Goal: Transaction & Acquisition: Purchase product/service

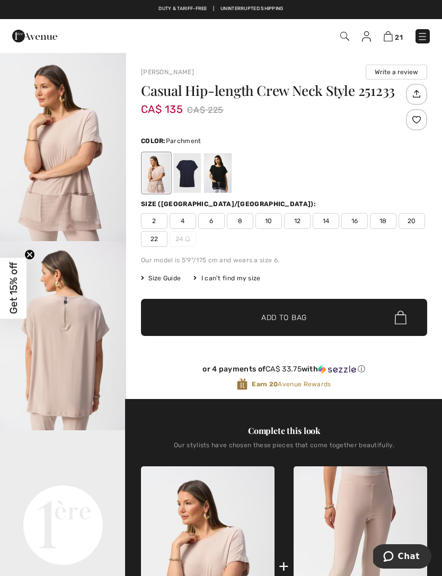
click at [423, 121] on div at bounding box center [416, 119] width 21 height 21
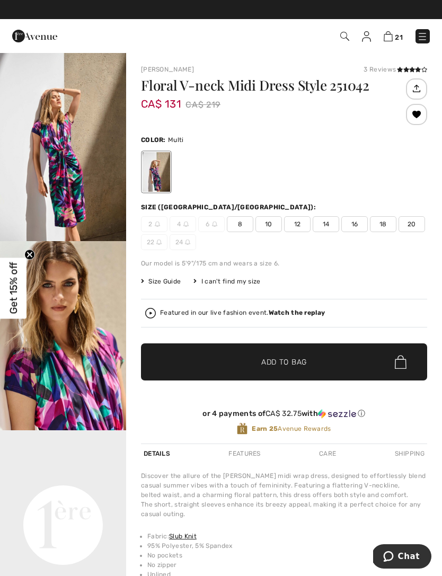
click at [75, 192] on img "1 / 7" at bounding box center [63, 146] width 126 height 189
click at [275, 222] on span "10" at bounding box center [269, 224] width 27 height 16
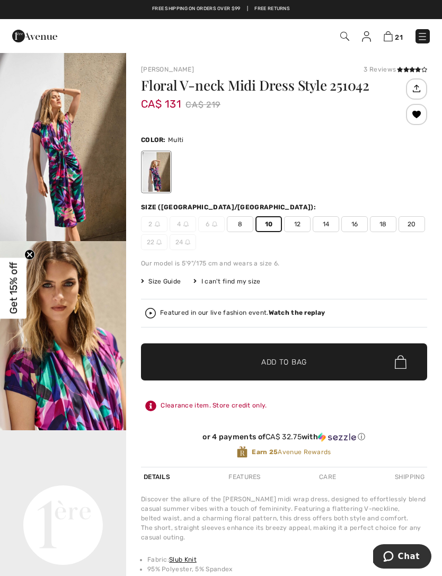
click at [300, 363] on span "Add to Bag" at bounding box center [284, 362] width 46 height 11
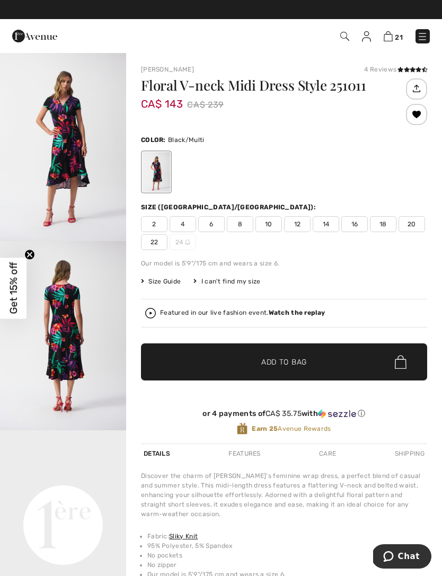
click at [82, 165] on img "1 / 7" at bounding box center [63, 146] width 126 height 189
click at [270, 222] on span "10" at bounding box center [269, 224] width 27 height 16
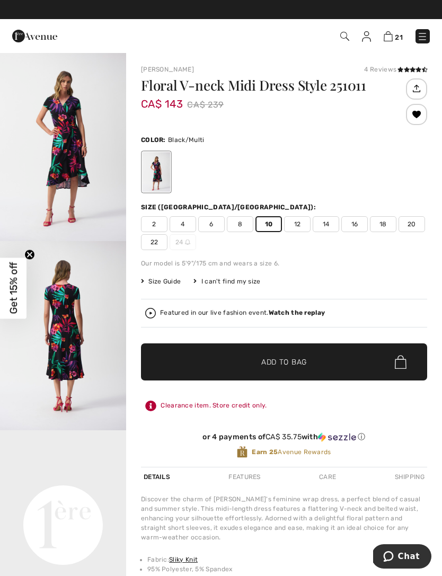
click at [301, 362] on span "Add to Bag" at bounding box center [284, 362] width 46 height 11
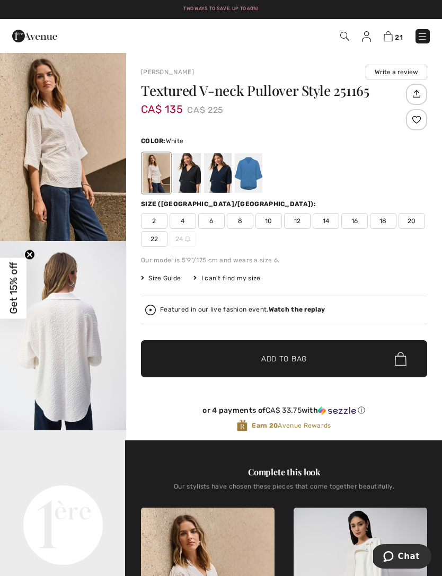
click at [73, 173] on img "1 / 6" at bounding box center [63, 146] width 126 height 189
click at [418, 121] on div at bounding box center [416, 119] width 21 height 21
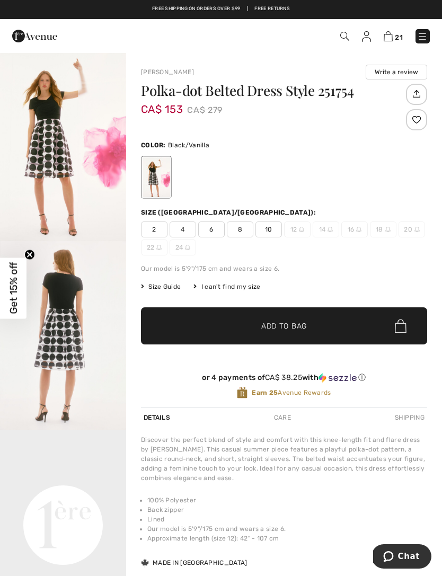
click at [55, 154] on img "1 / 6" at bounding box center [63, 146] width 126 height 189
click at [419, 124] on div at bounding box center [416, 119] width 21 height 21
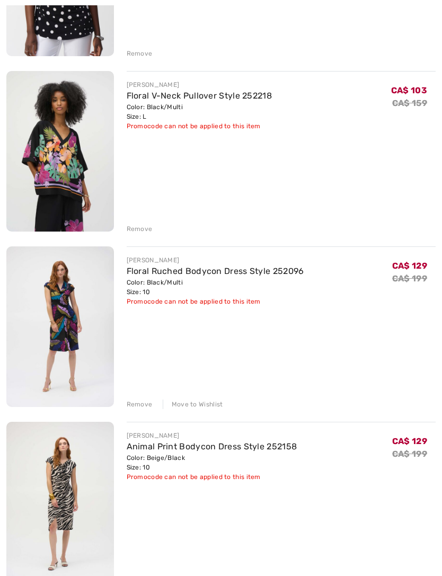
scroll to position [1492, 0]
click at [204, 405] on div "Move to Wishlist" at bounding box center [193, 404] width 60 height 10
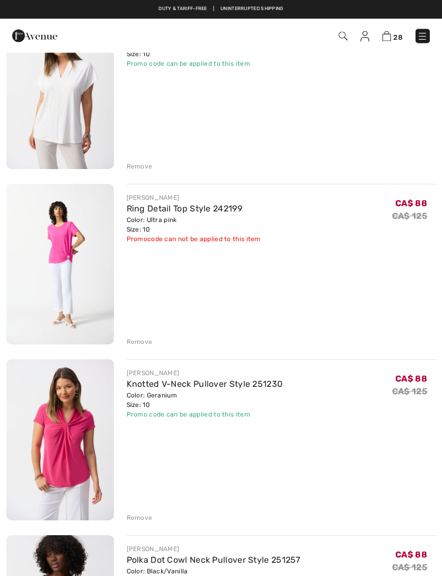
scroll to position [813, 0]
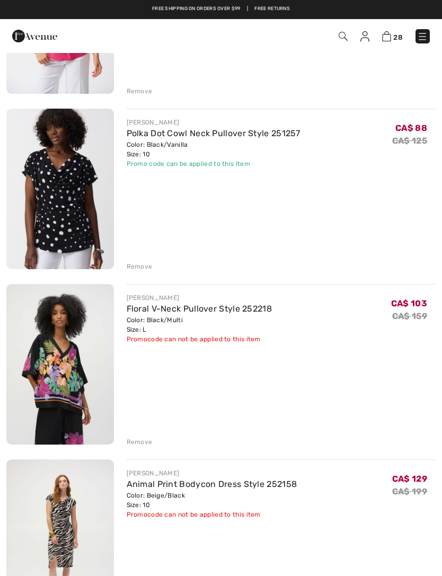
scroll to position [1276, 0]
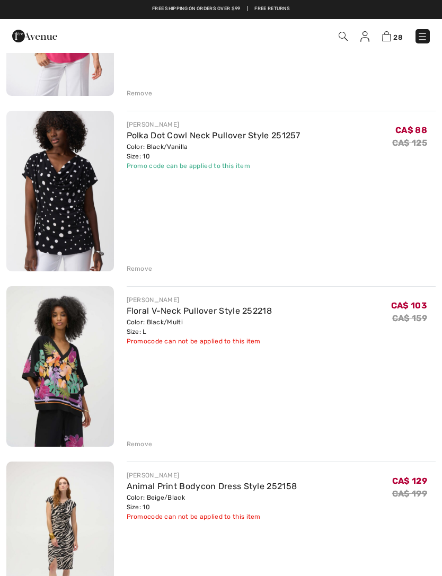
click at [139, 449] on div "Remove" at bounding box center [140, 445] width 26 height 10
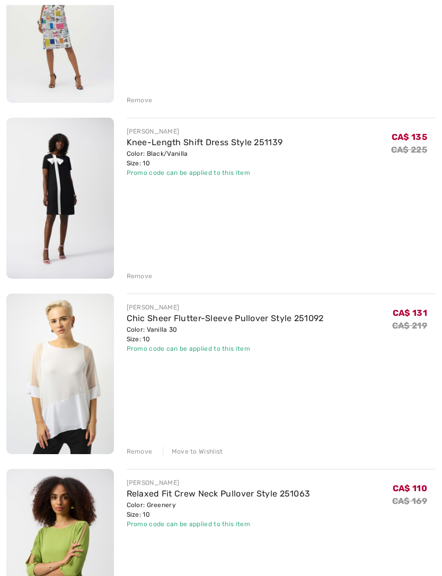
scroll to position [1796, 0]
click at [195, 455] on div "Move to Wishlist" at bounding box center [193, 452] width 60 height 10
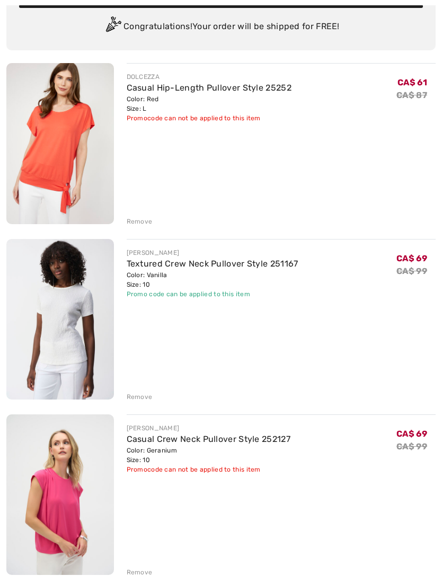
scroll to position [94, 0]
click at [146, 394] on div "Remove" at bounding box center [140, 397] width 26 height 10
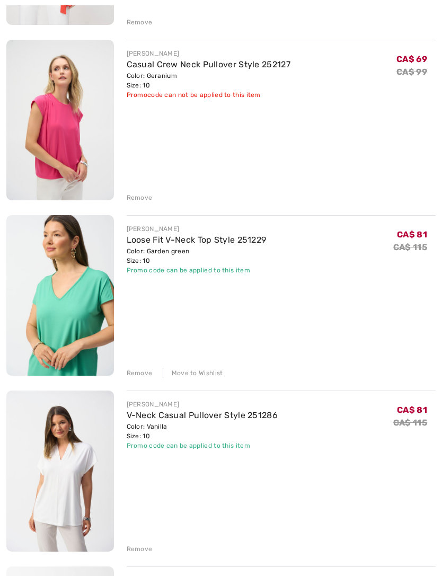
scroll to position [327, 0]
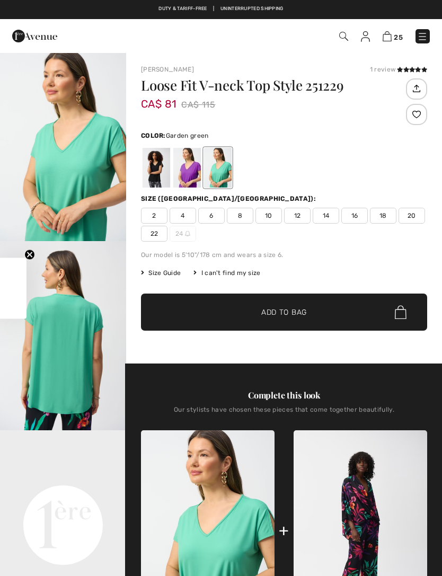
checkbox input "true"
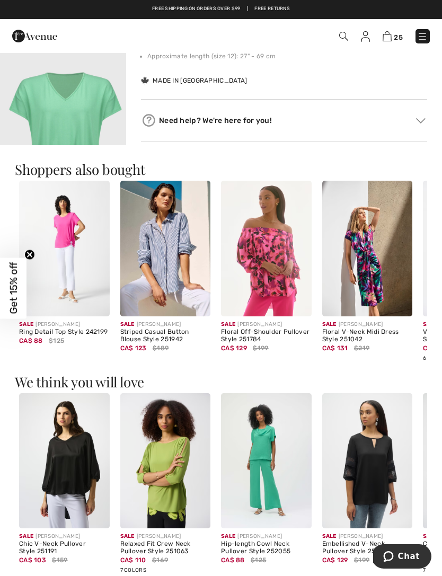
scroll to position [798, 0]
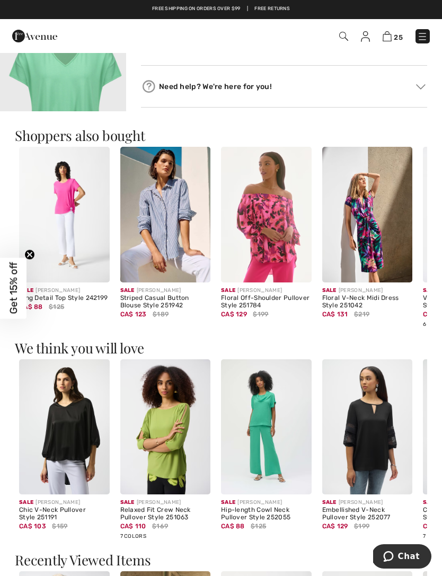
click at [422, 102] on div "Need help? We're here for you! Toll free ([GEOGRAPHIC_DATA]/[GEOGRAPHIC_DATA]):…" at bounding box center [284, 86] width 286 height 42
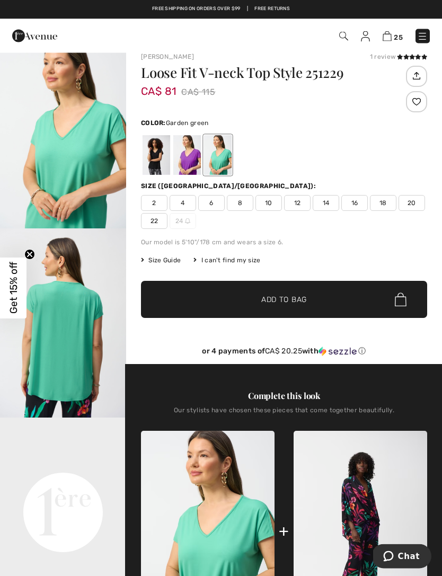
scroll to position [0, 0]
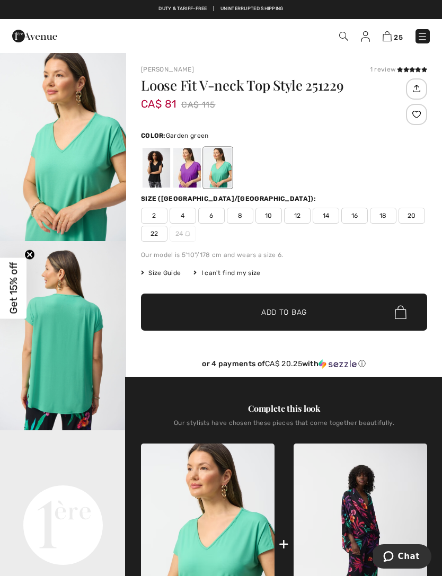
click at [82, 185] on img "1 / 4" at bounding box center [63, 146] width 126 height 189
click at [419, 112] on div at bounding box center [416, 114] width 21 height 21
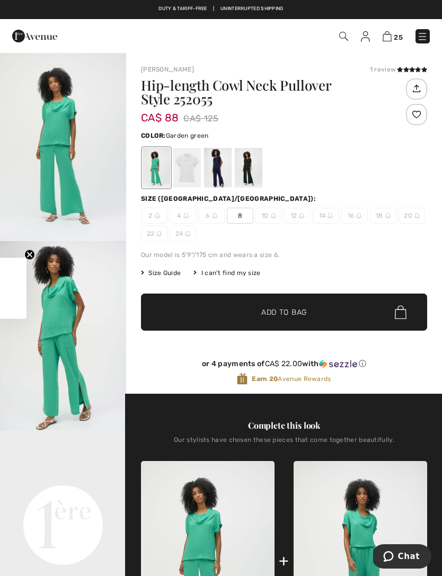
click at [91, 198] on img "1 / 7" at bounding box center [63, 146] width 126 height 189
click at [420, 115] on div at bounding box center [416, 114] width 21 height 21
click at [189, 165] on div at bounding box center [187, 168] width 28 height 40
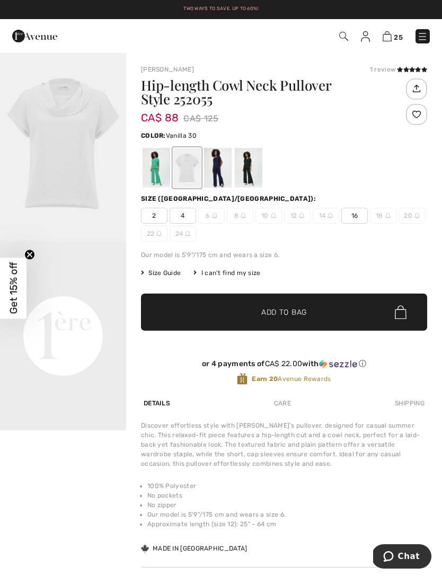
click at [227, 169] on div at bounding box center [218, 168] width 28 height 40
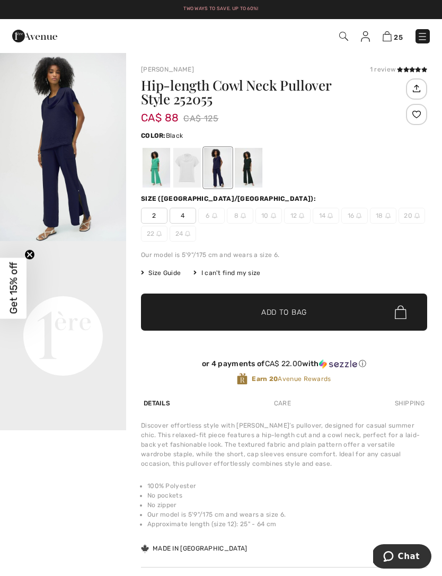
click at [250, 168] on div at bounding box center [249, 168] width 28 height 40
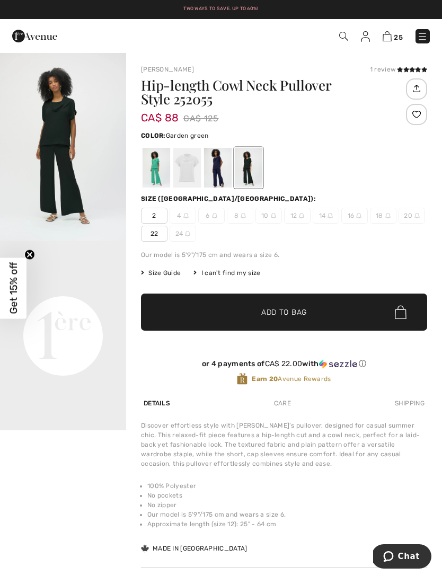
click at [154, 166] on div at bounding box center [157, 168] width 28 height 40
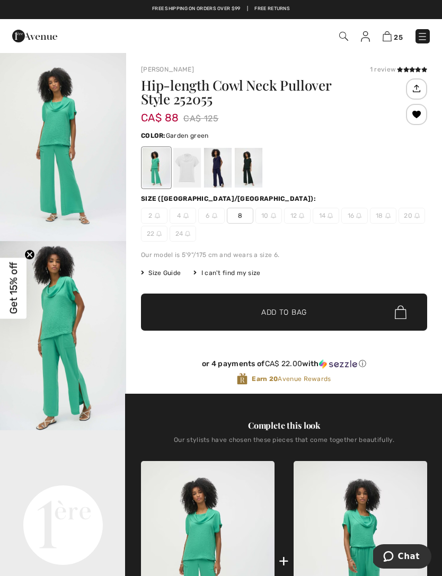
click at [418, 117] on div at bounding box center [416, 114] width 21 height 21
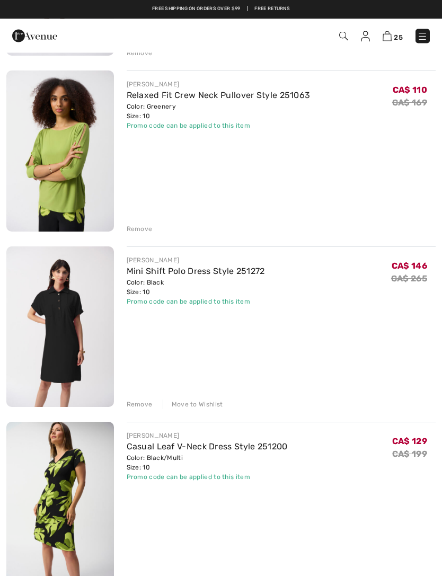
scroll to position [1843, 0]
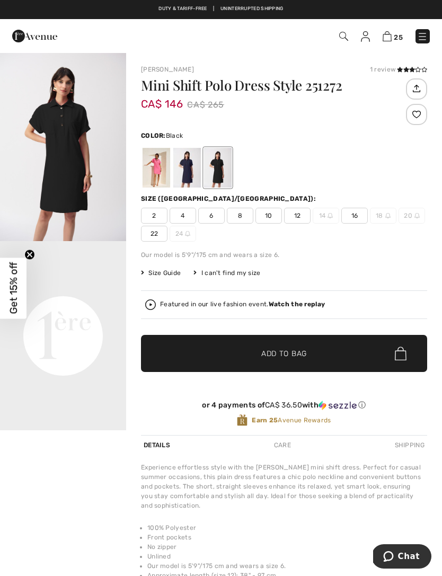
click at [90, 155] on img "1 / 1" at bounding box center [63, 146] width 126 height 189
click at [418, 117] on div at bounding box center [416, 114] width 21 height 21
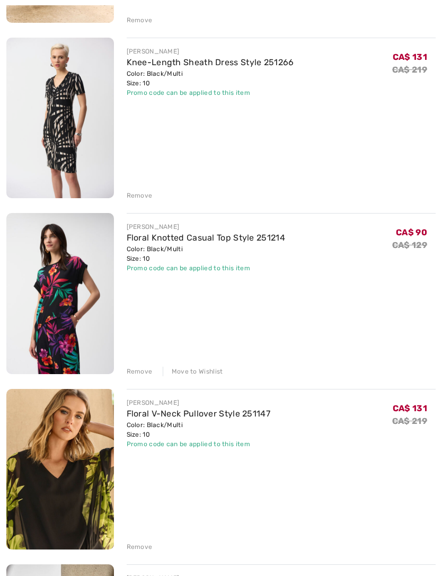
scroll to position [2613, 0]
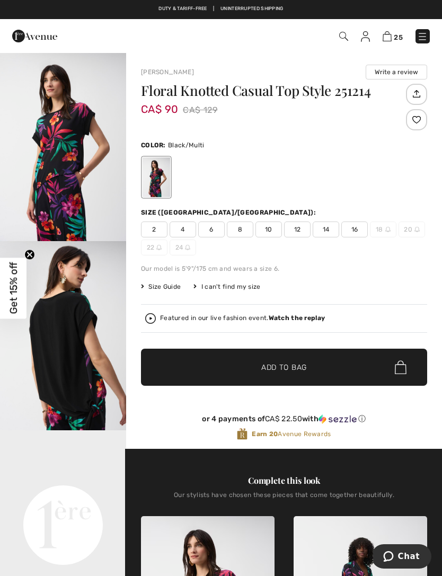
click at [419, 126] on div at bounding box center [416, 119] width 21 height 21
click at [78, 198] on img "1 / 8" at bounding box center [63, 146] width 126 height 189
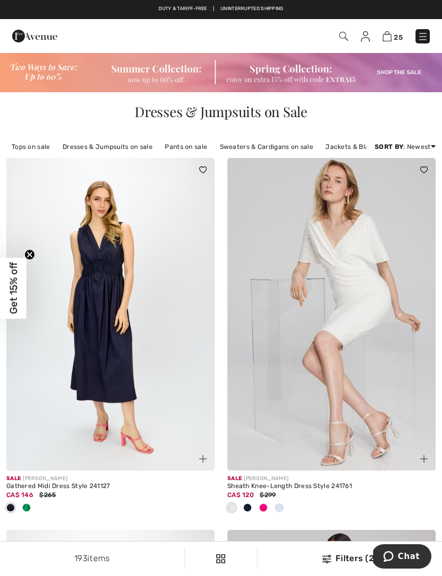
click at [349, 557] on div "Filters (2)" at bounding box center [350, 558] width 172 height 13
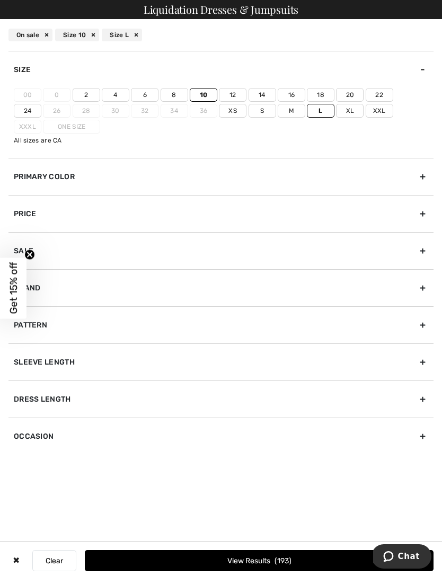
click at [419, 68] on div "Size" at bounding box center [220, 69] width 425 height 37
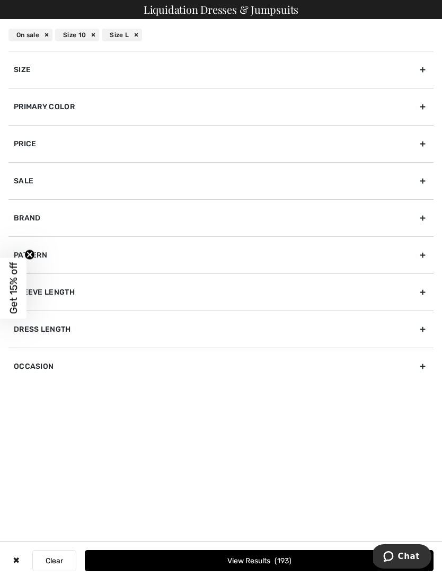
click at [313, 567] on button "View Results 193" at bounding box center [259, 560] width 349 height 21
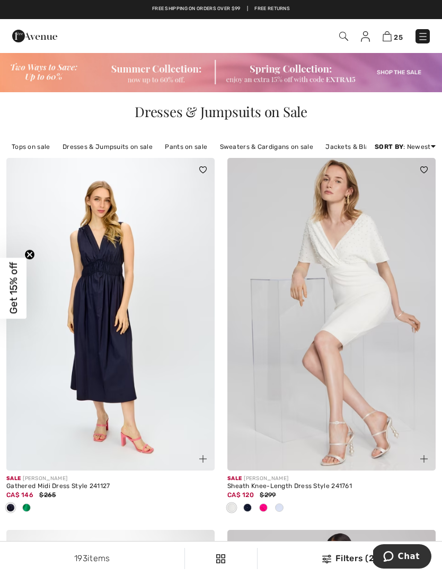
click at [38, 151] on link "Tops on sale" at bounding box center [30, 147] width 49 height 14
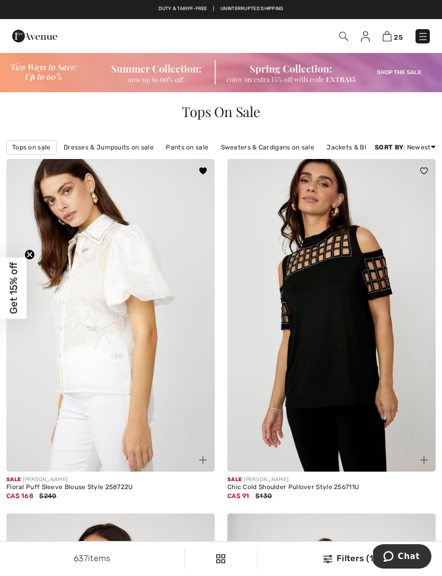
click at [350, 561] on div "Filters (1)" at bounding box center [350, 558] width 172 height 13
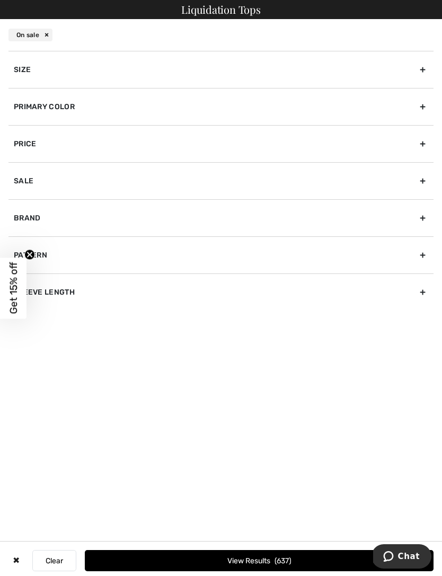
click at [423, 69] on div "Size" at bounding box center [220, 69] width 425 height 37
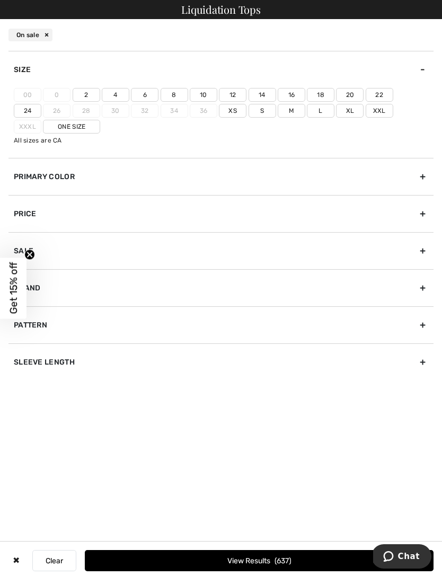
click at [211, 93] on label "10" at bounding box center [204, 95] width 28 height 14
click at [0, 0] on input"] "10" at bounding box center [0, 0] width 0 height 0
click at [307, 108] on label "L" at bounding box center [321, 111] width 28 height 14
click at [0, 0] on input"] "L" at bounding box center [0, 0] width 0 height 0
click at [262, 566] on button "View Results 269" at bounding box center [259, 560] width 349 height 21
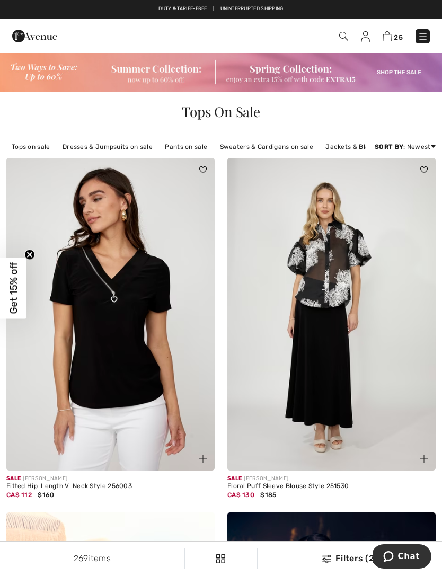
click at [228, 554] on span at bounding box center [220, 558] width 21 height 21
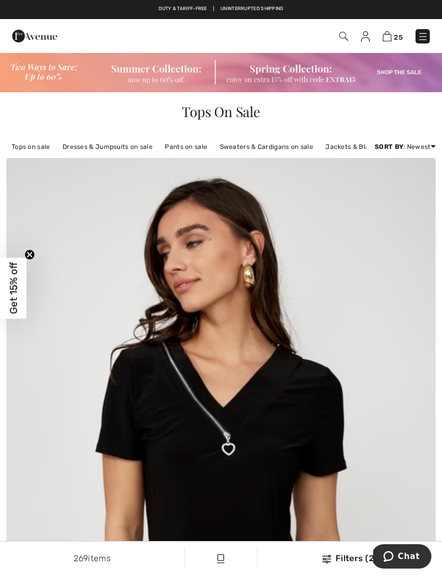
click at [225, 557] on img at bounding box center [220, 559] width 9 height 9
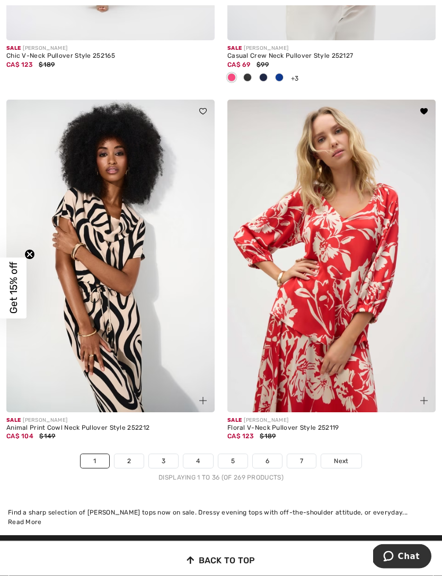
scroll to position [6457, 0]
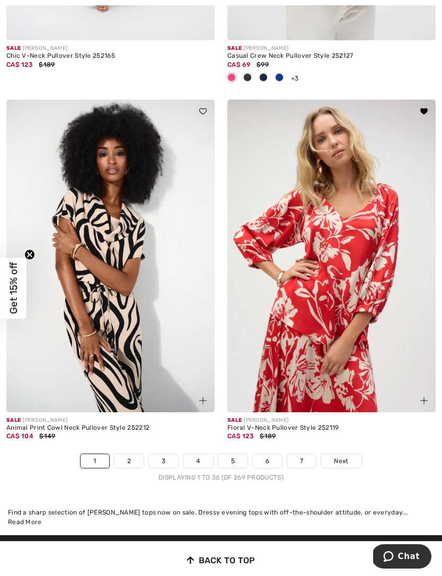
click at [348, 456] on span "Next" at bounding box center [341, 461] width 14 height 10
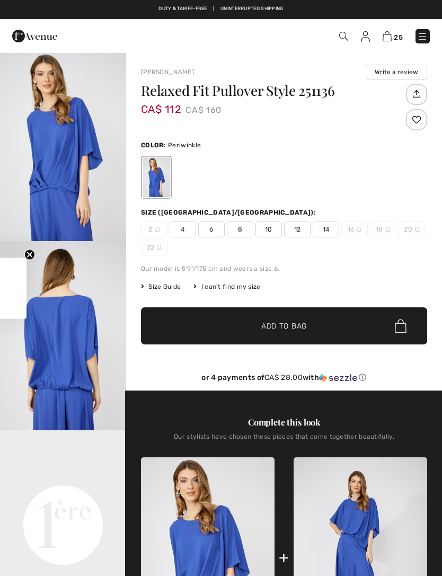
checkbox input "true"
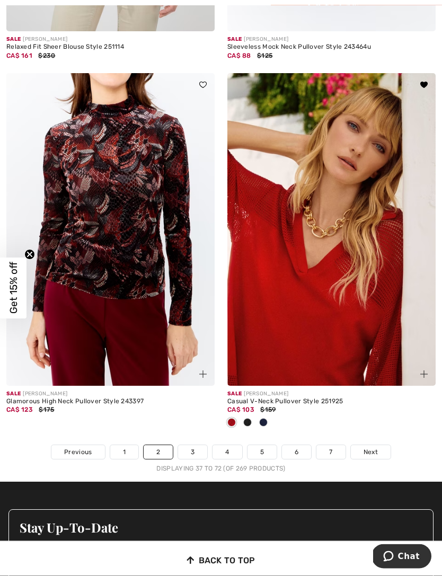
scroll to position [6413, 0]
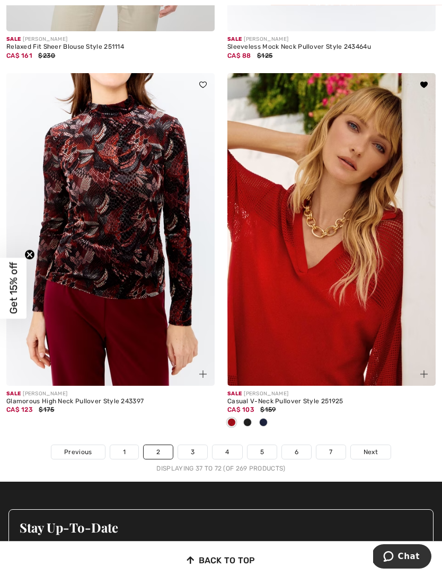
click at [376, 447] on span "Next" at bounding box center [371, 452] width 14 height 10
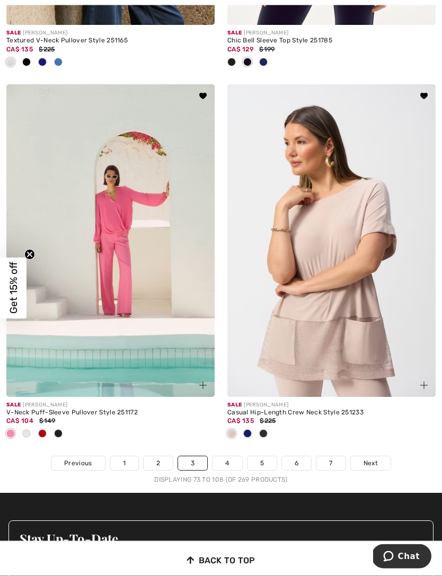
scroll to position [6472, 0]
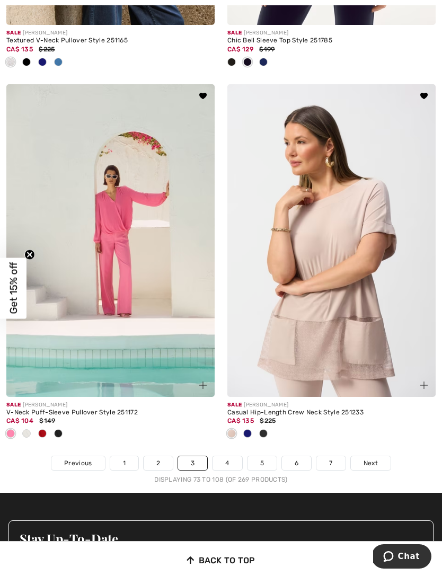
click at [378, 458] on link "Next" at bounding box center [371, 463] width 40 height 14
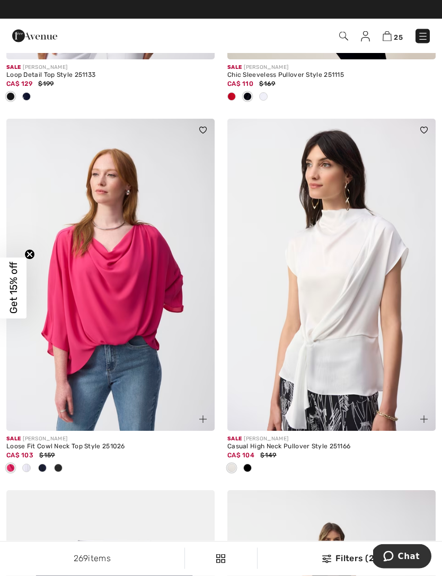
scroll to position [1527, 0]
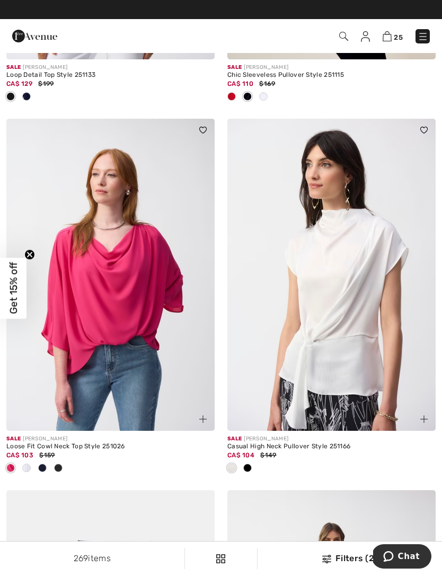
click at [424, 127] on img at bounding box center [423, 130] width 7 height 6
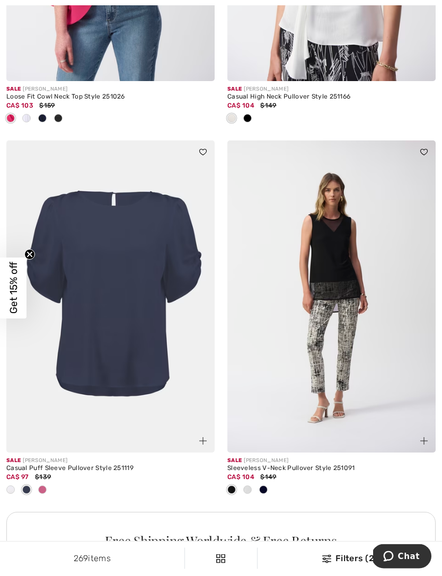
scroll to position [1877, 0]
click at [210, 147] on div at bounding box center [197, 158] width 36 height 36
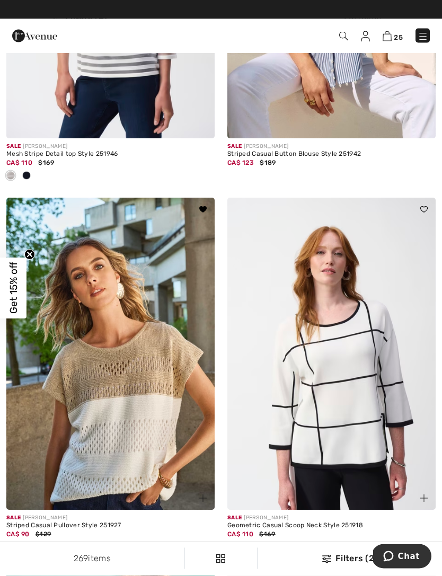
scroll to position [4942, 0]
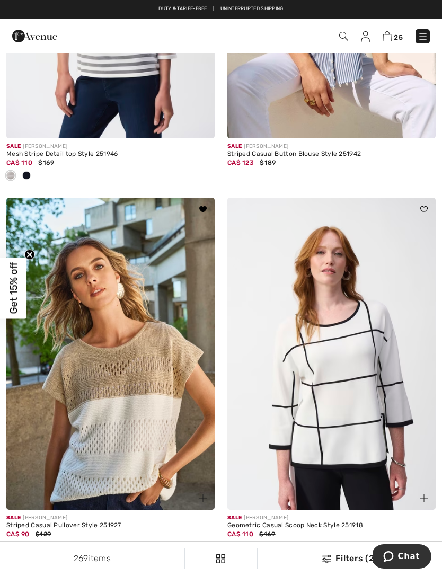
click at [424, 206] on img at bounding box center [423, 209] width 7 height 6
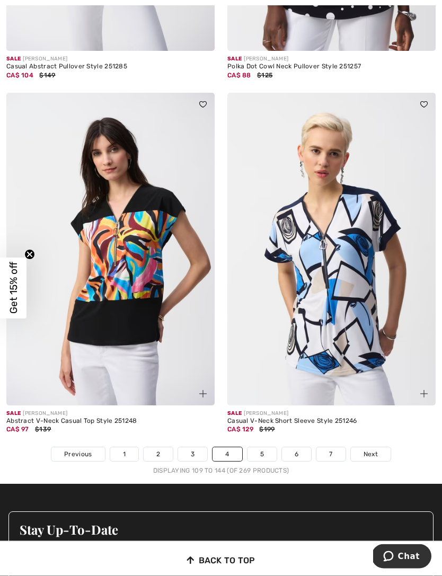
scroll to position [6499, 0]
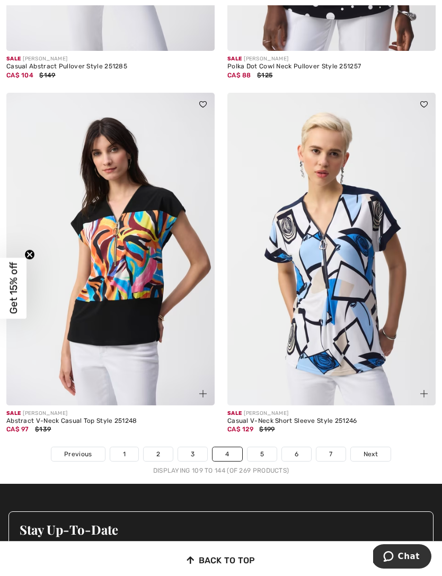
click at [264, 449] on link "5" at bounding box center [262, 454] width 29 height 14
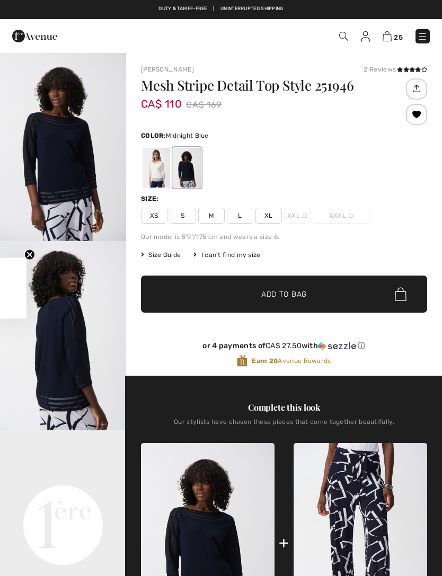
checkbox input "true"
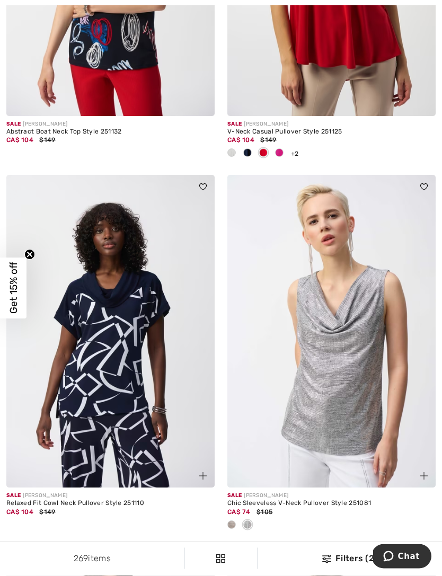
scroll to position [1081, 0]
click at [203, 183] on img at bounding box center [202, 186] width 7 height 6
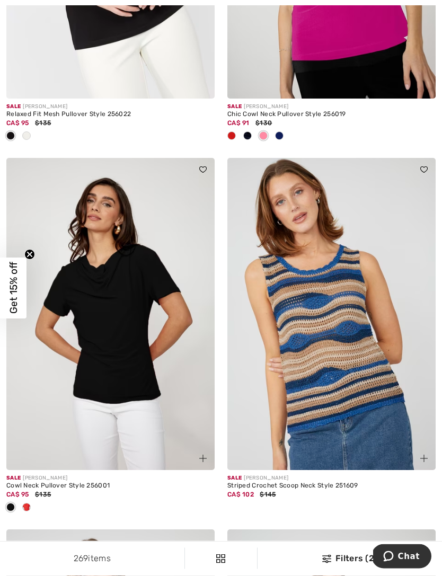
scroll to position [4877, 0]
click at [200, 166] on img at bounding box center [202, 169] width 7 height 6
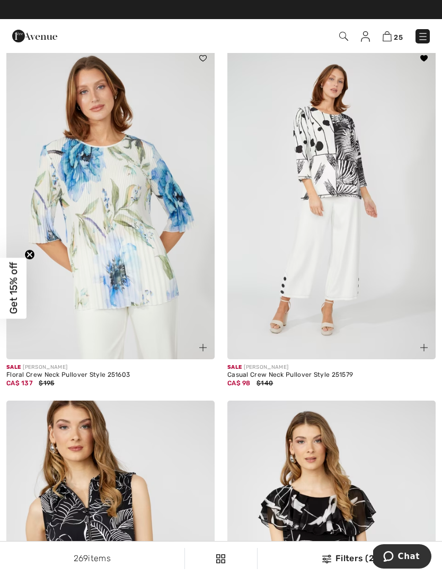
scroll to position [5361, 0]
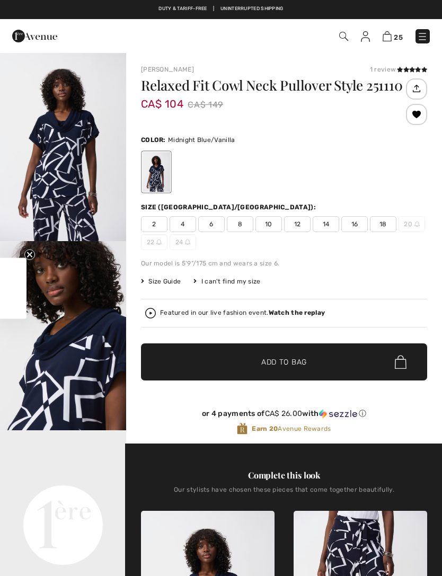
checkbox input "true"
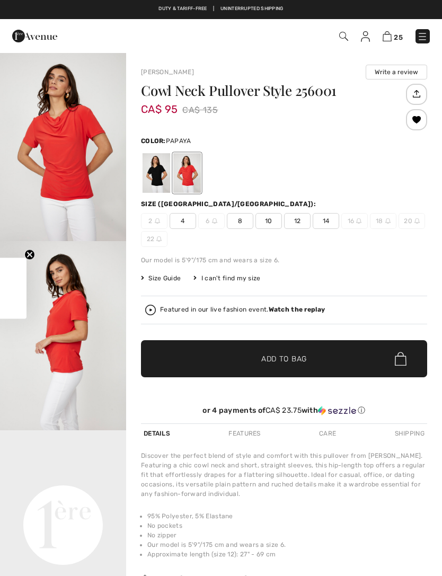
checkbox input "true"
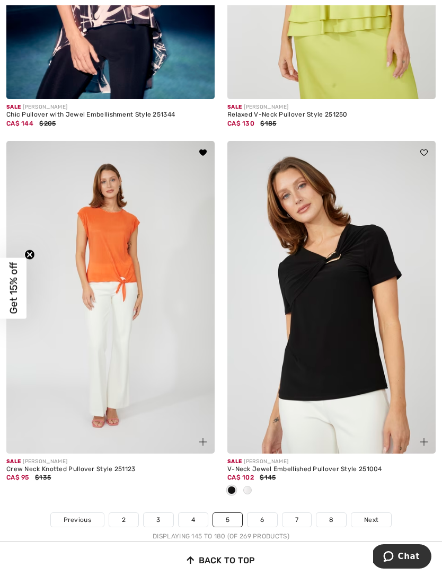
scroll to position [6362, 0]
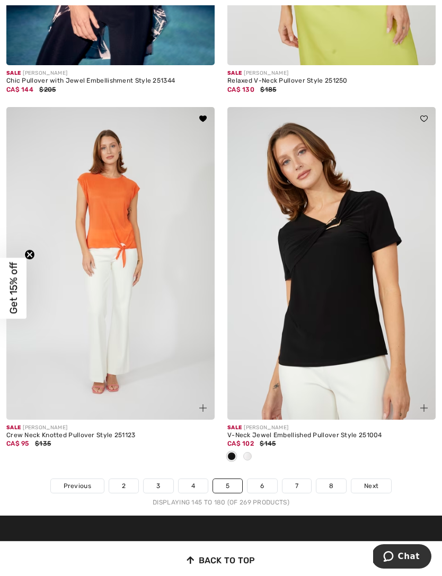
click at [383, 483] on link "Next" at bounding box center [372, 486] width 40 height 14
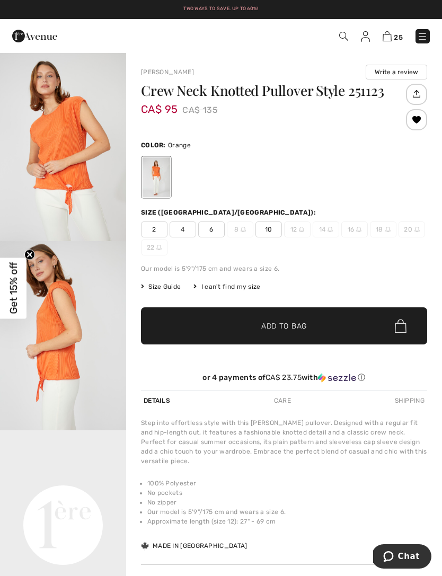
click at [82, 168] on img "1 / 4" at bounding box center [63, 146] width 126 height 189
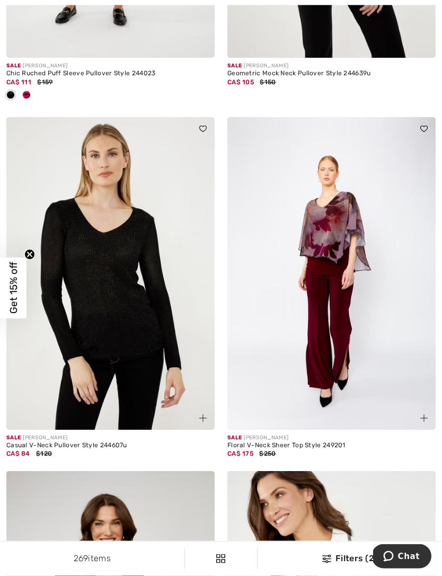
scroll to position [785, 0]
click at [203, 134] on span at bounding box center [203, 128] width 13 height 13
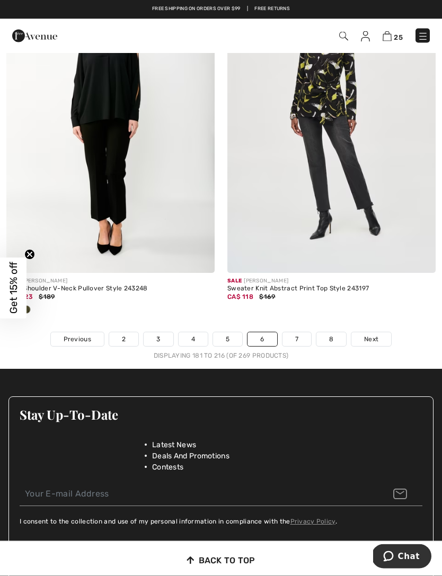
scroll to position [6572, 0]
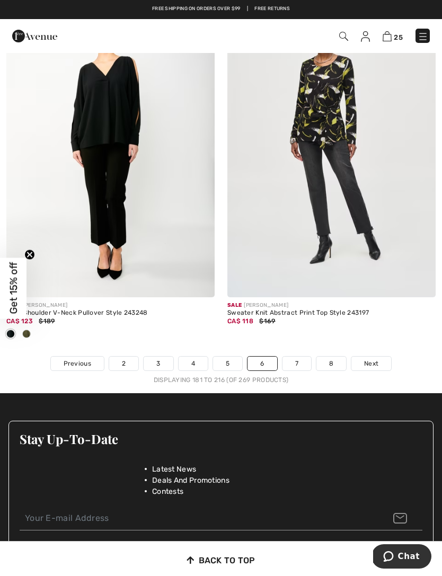
click at [380, 357] on link "Next" at bounding box center [372, 364] width 40 height 14
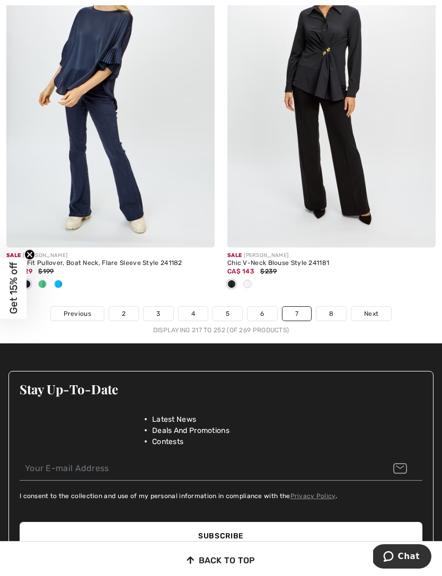
scroll to position [6640, 0]
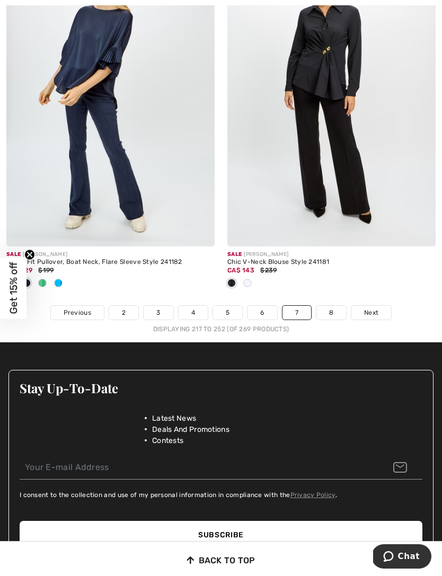
click at [332, 307] on link "8" at bounding box center [332, 313] width 30 height 14
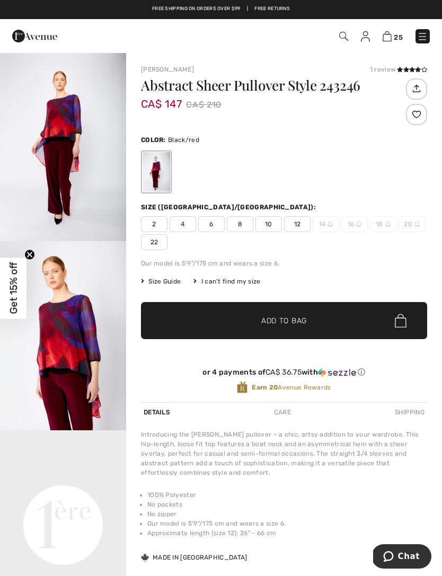
click at [87, 156] on img "1 / 4" at bounding box center [63, 146] width 126 height 189
click at [421, 115] on div at bounding box center [416, 114] width 21 height 21
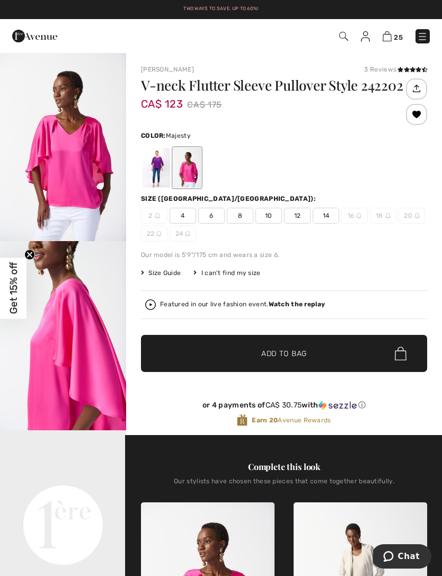
click at [159, 166] on div at bounding box center [157, 168] width 28 height 40
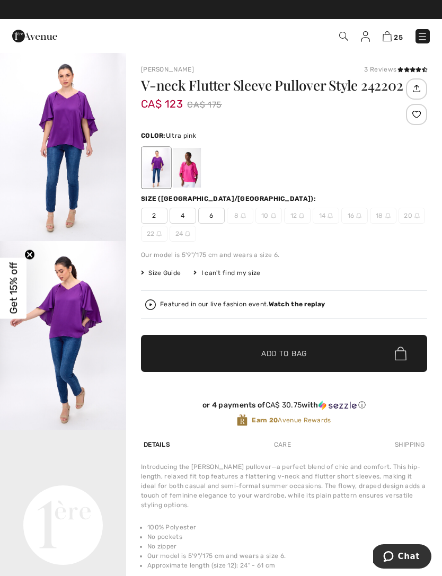
click at [188, 171] on div at bounding box center [187, 168] width 28 height 40
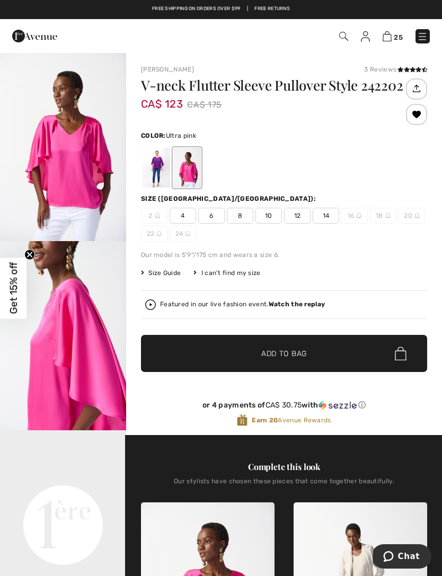
click at [86, 182] on img "1 / 5" at bounding box center [63, 146] width 126 height 189
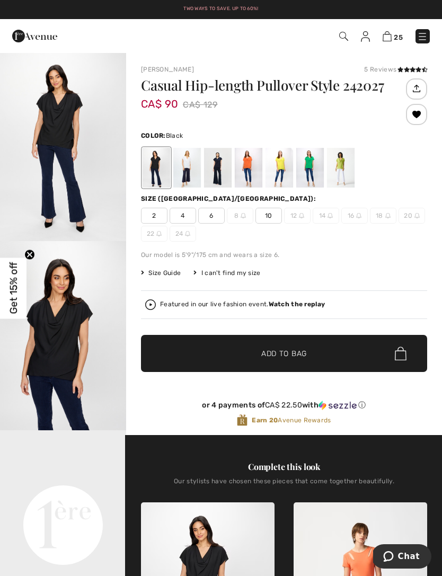
click at [74, 144] on img "1 / 4" at bounding box center [63, 146] width 126 height 189
click at [195, 165] on div at bounding box center [187, 168] width 28 height 40
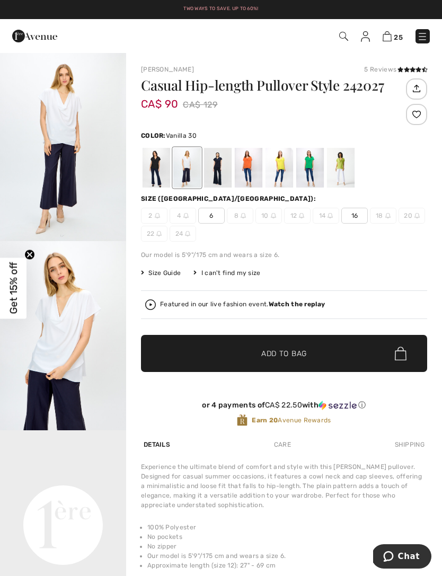
click at [224, 168] on div at bounding box center [218, 168] width 28 height 40
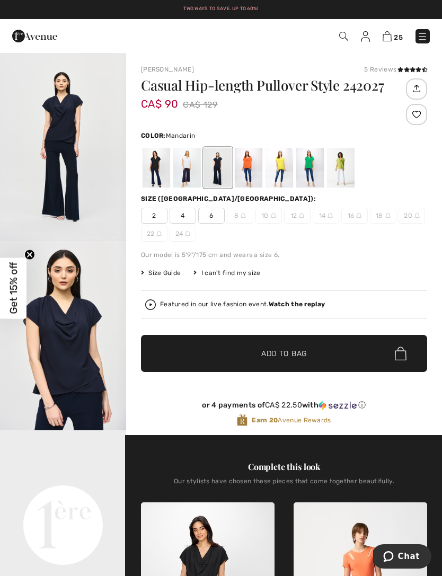
click at [256, 164] on div at bounding box center [249, 168] width 28 height 40
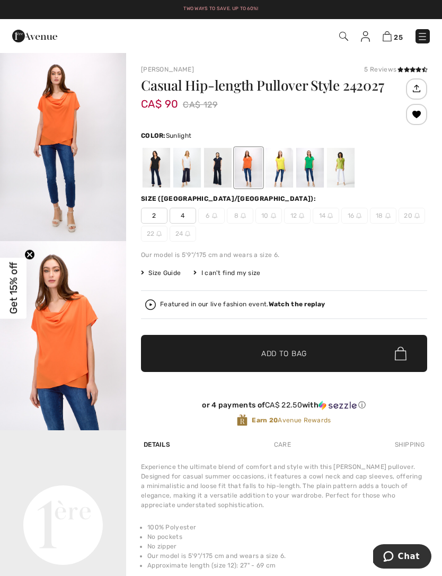
click at [285, 164] on div at bounding box center [280, 168] width 28 height 40
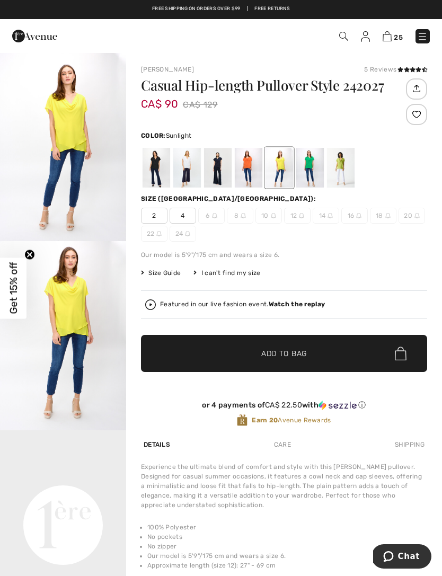
click at [317, 165] on div at bounding box center [310, 168] width 28 height 40
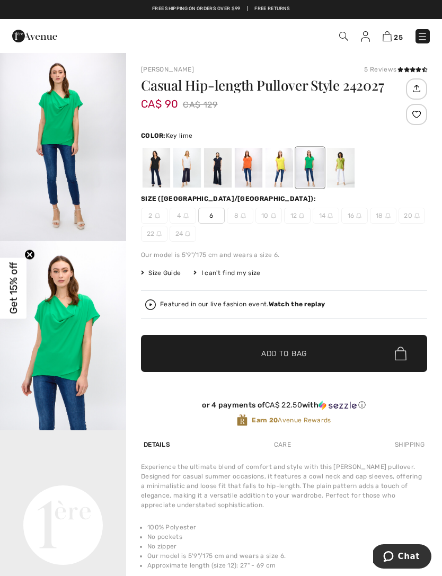
click at [349, 163] on div at bounding box center [341, 168] width 28 height 40
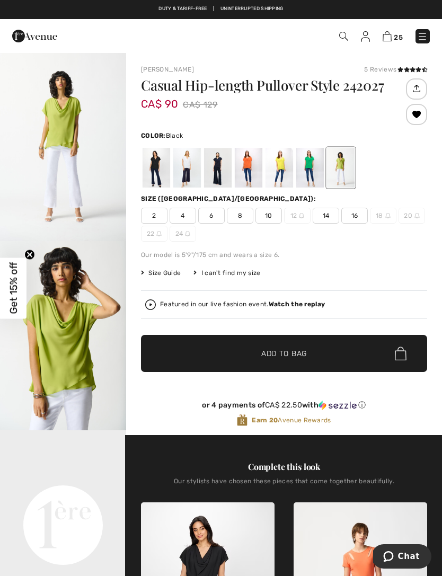
click at [164, 168] on div at bounding box center [157, 168] width 28 height 40
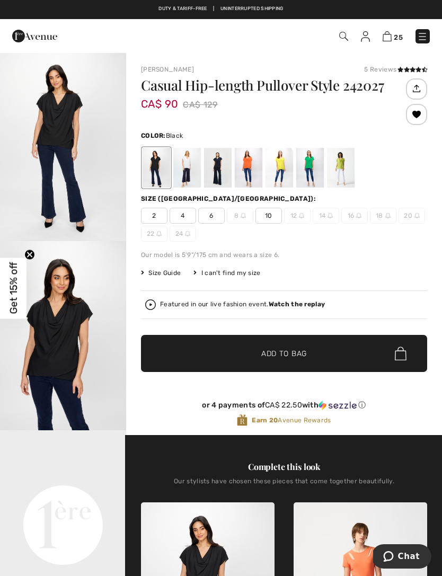
click at [277, 216] on span "10" at bounding box center [269, 216] width 27 height 16
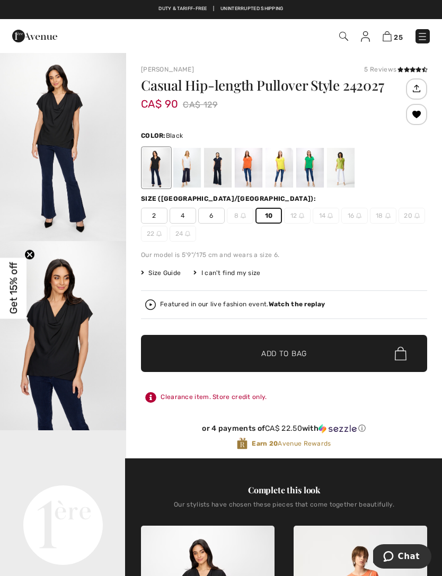
click at [289, 352] on span "Add to Bag" at bounding box center [284, 353] width 46 height 11
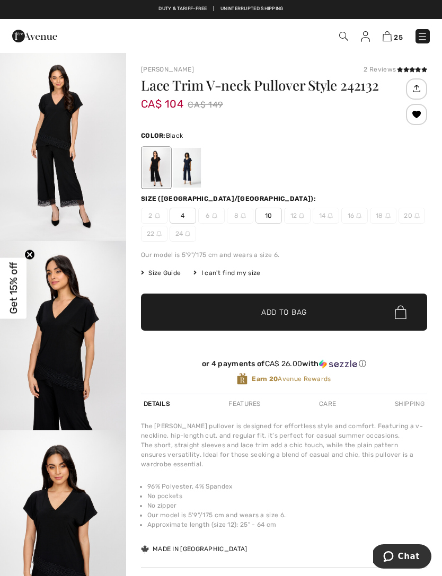
click at [47, 161] on img "1 / 5" at bounding box center [63, 146] width 126 height 189
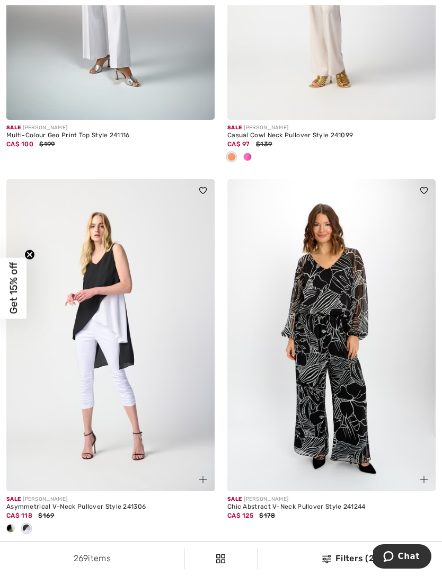
scroll to position [1500, 0]
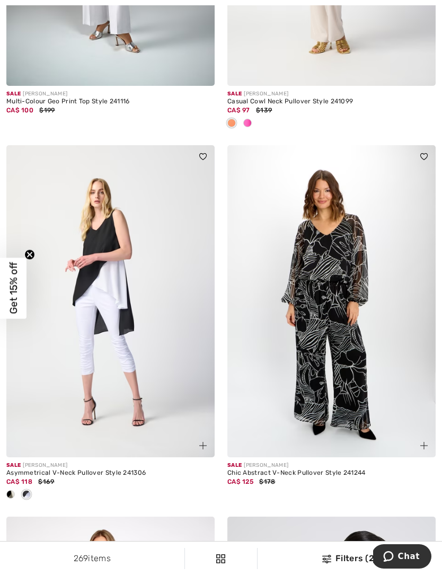
click at [427, 155] on img at bounding box center [423, 156] width 7 height 6
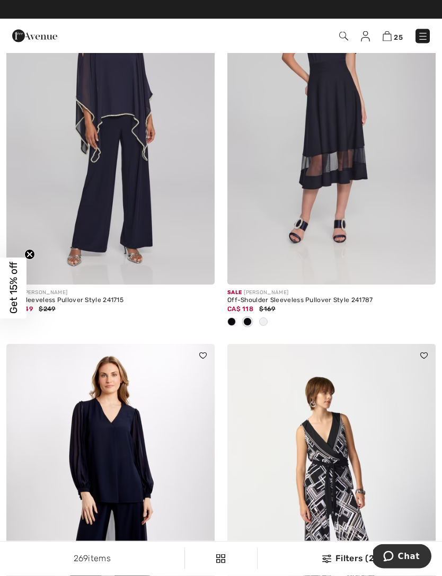
scroll to position [0, 0]
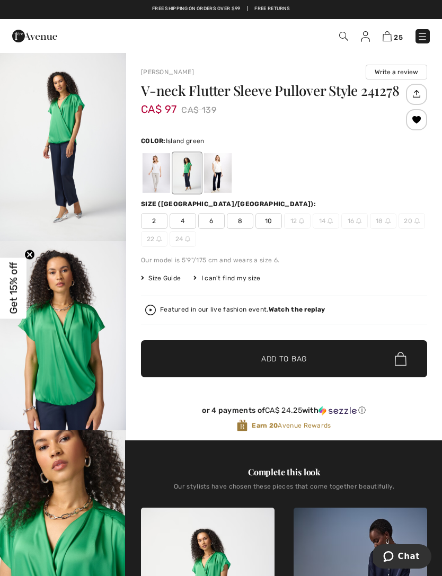
click at [83, 147] on img "1 / 5" at bounding box center [63, 146] width 126 height 189
click at [156, 173] on div at bounding box center [157, 173] width 28 height 40
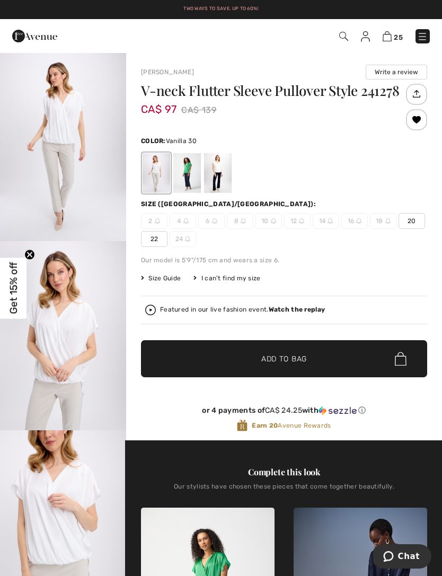
click at [193, 173] on div at bounding box center [187, 173] width 28 height 40
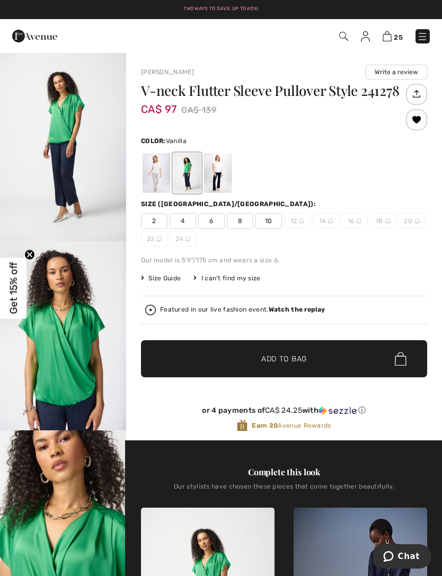
click at [230, 168] on div at bounding box center [218, 173] width 28 height 40
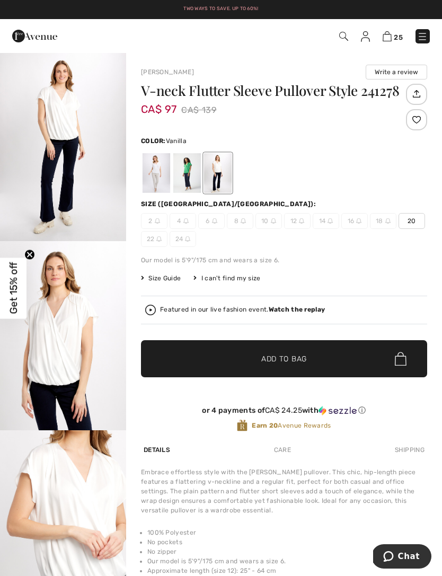
click at [190, 174] on div at bounding box center [187, 173] width 28 height 40
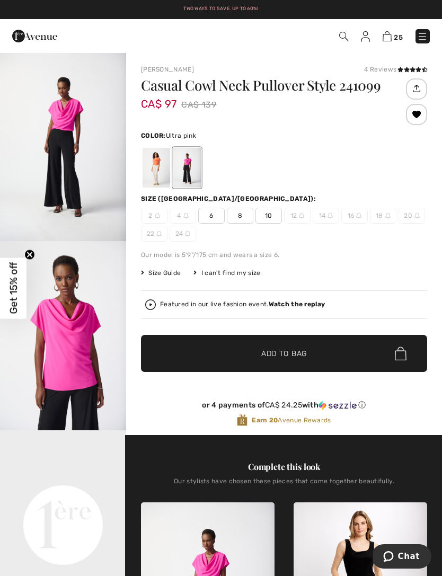
click at [92, 142] on img "1 / 6" at bounding box center [63, 146] width 126 height 189
click at [156, 167] on div at bounding box center [157, 168] width 28 height 40
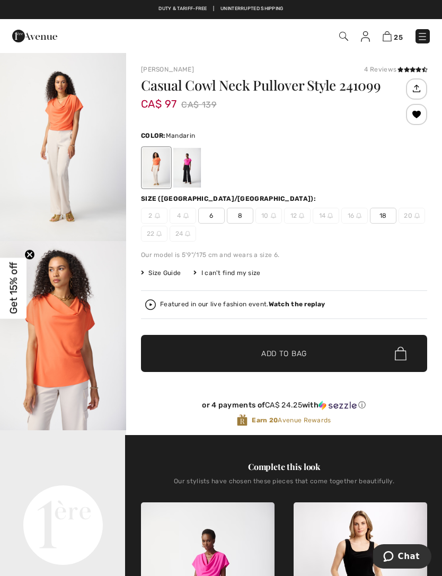
click at [198, 170] on div at bounding box center [187, 168] width 28 height 40
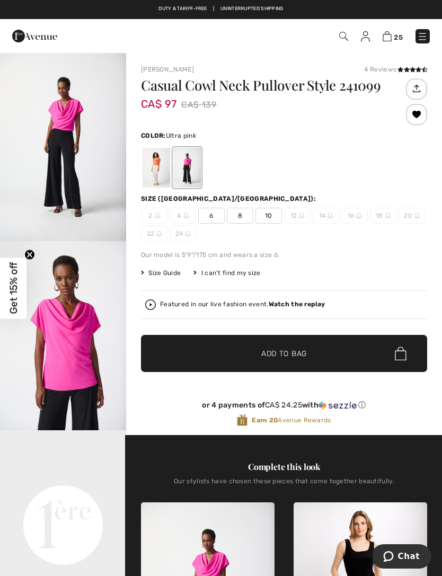
click at [421, 116] on div at bounding box center [416, 114] width 21 height 21
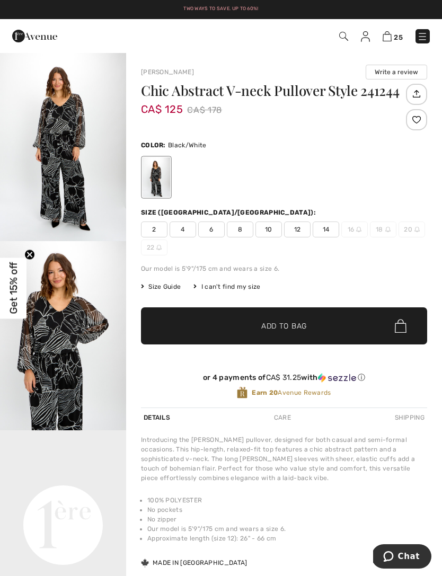
click at [86, 163] on img "1 / 4" at bounding box center [63, 146] width 126 height 189
click at [421, 120] on div at bounding box center [416, 119] width 21 height 21
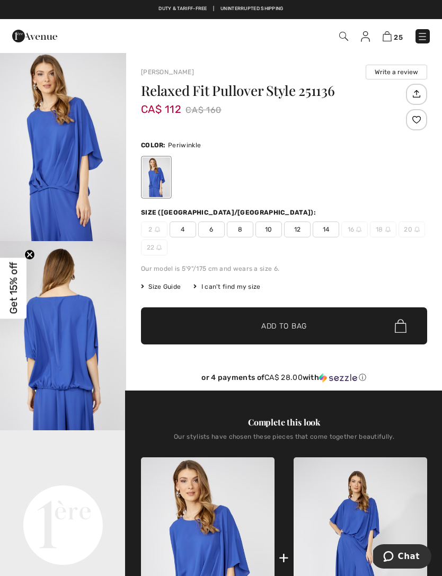
click at [67, 188] on img "1 / 4" at bounding box center [63, 146] width 126 height 189
click at [418, 119] on div at bounding box center [416, 119] width 21 height 21
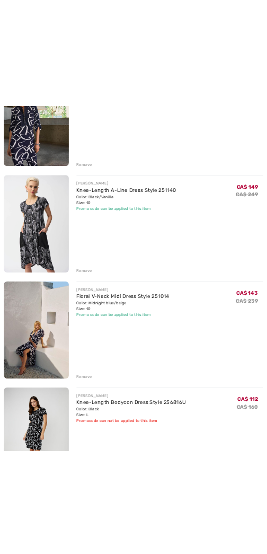
scroll to position [2973, 0]
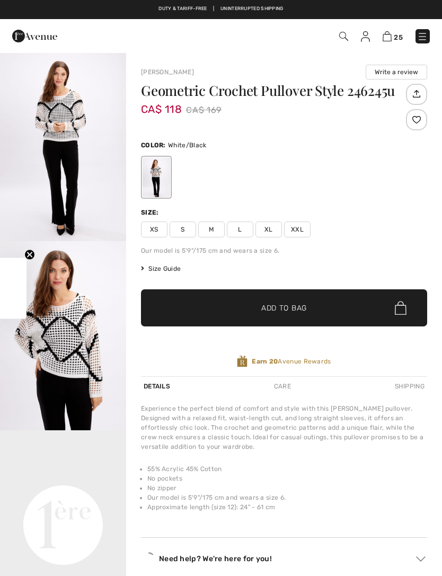
checkbox input "true"
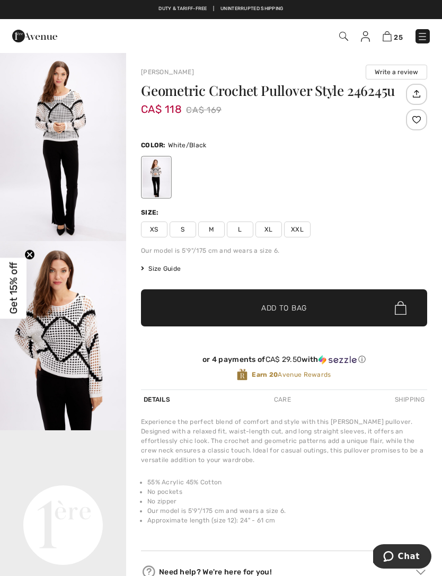
click at [78, 162] on img "1 / 4" at bounding box center [63, 146] width 126 height 189
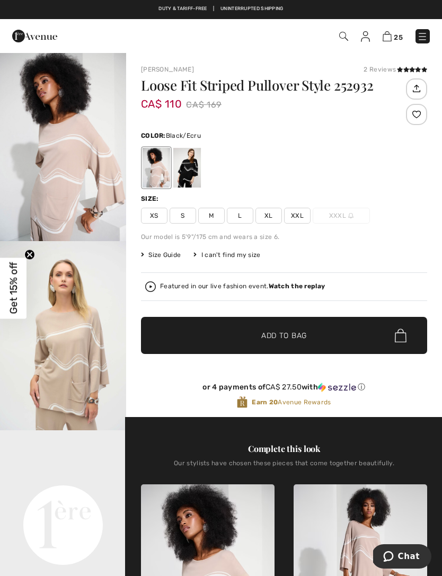
click at [189, 169] on div at bounding box center [187, 168] width 28 height 40
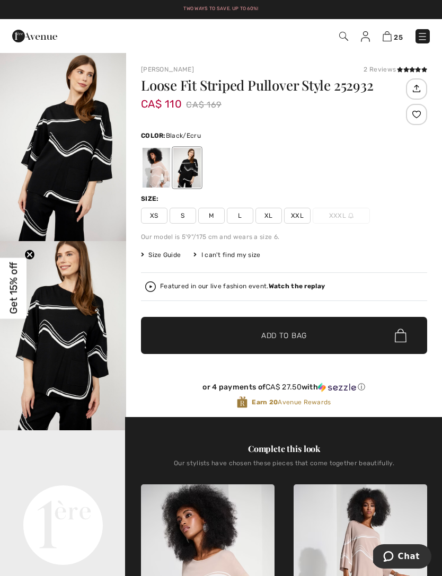
click at [96, 198] on img "1 / 5" at bounding box center [63, 146] width 126 height 189
click at [419, 121] on div at bounding box center [416, 114] width 21 height 21
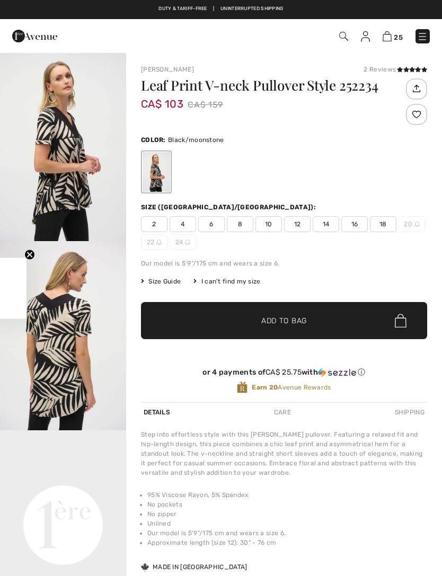
click at [67, 178] on img "1 / 3" at bounding box center [63, 146] width 126 height 189
click at [419, 116] on div at bounding box center [416, 114] width 21 height 21
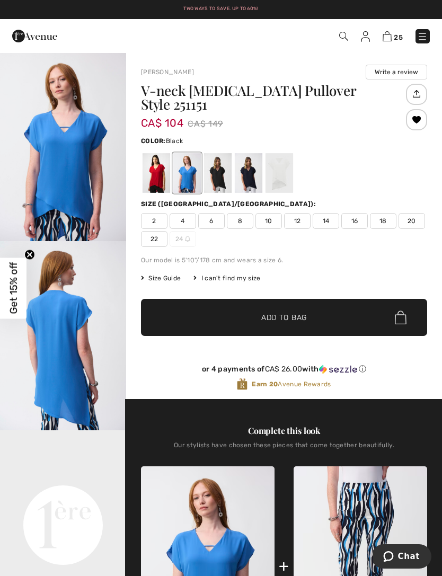
click at [230, 175] on div at bounding box center [218, 173] width 28 height 40
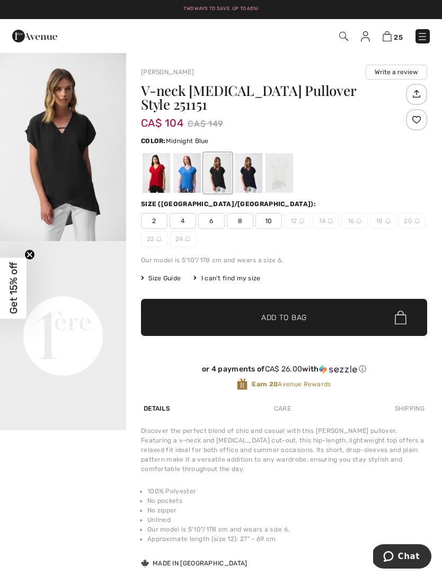
click at [257, 181] on div at bounding box center [249, 173] width 28 height 40
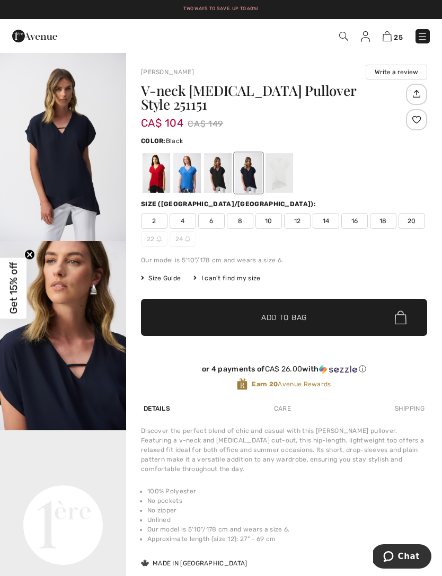
click at [223, 174] on div at bounding box center [218, 173] width 28 height 40
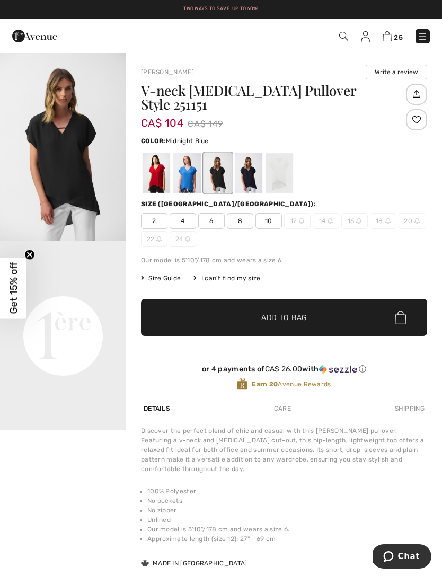
click at [257, 183] on div at bounding box center [249, 173] width 28 height 40
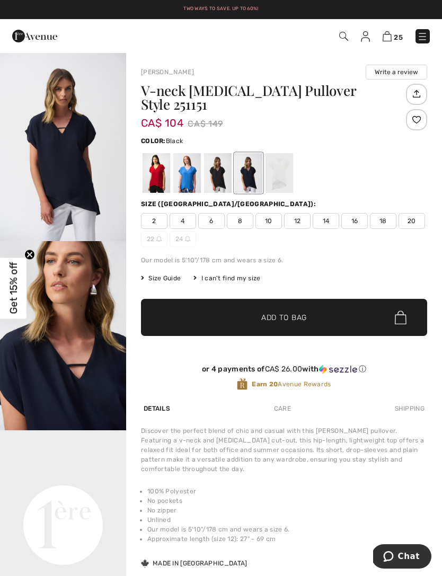
click at [226, 179] on div at bounding box center [218, 173] width 28 height 40
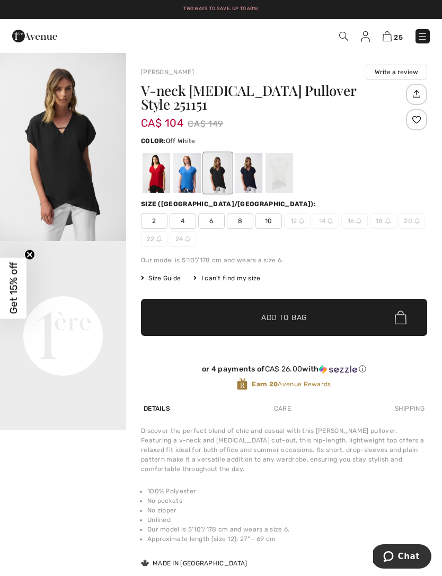
click at [284, 177] on div at bounding box center [280, 173] width 28 height 40
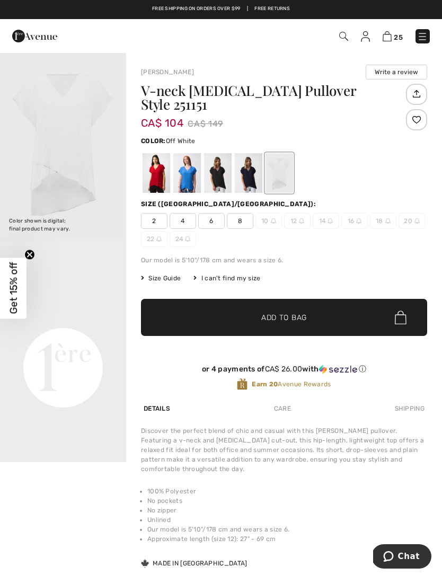
click at [254, 185] on div at bounding box center [249, 173] width 28 height 40
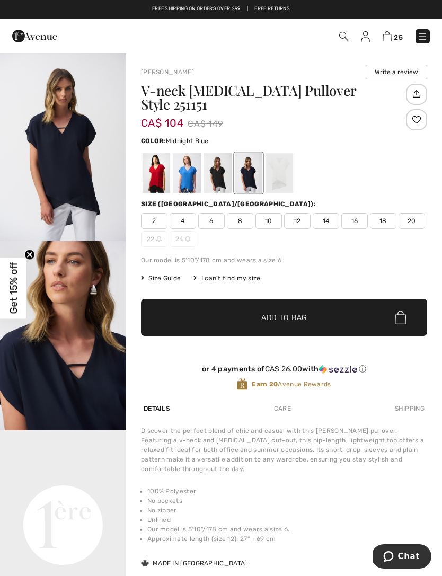
click at [230, 180] on div at bounding box center [218, 173] width 28 height 40
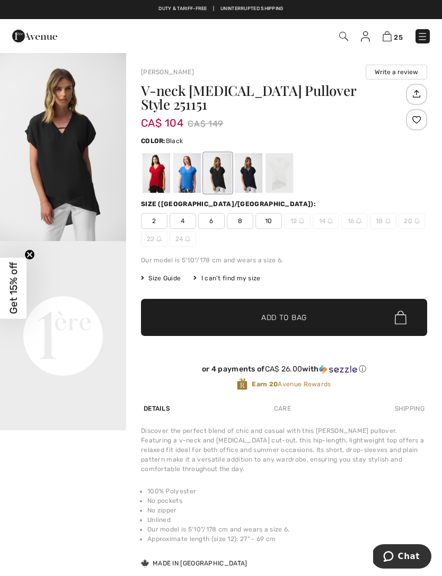
click at [418, 124] on div at bounding box center [416, 119] width 21 height 21
click at [419, 118] on div at bounding box center [416, 119] width 21 height 21
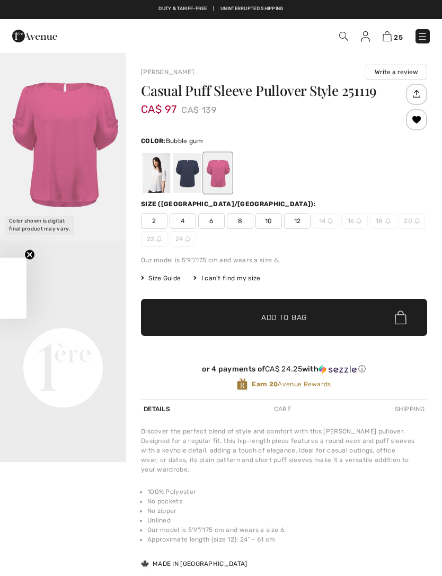
checkbox input "true"
click at [197, 178] on div at bounding box center [187, 173] width 28 height 40
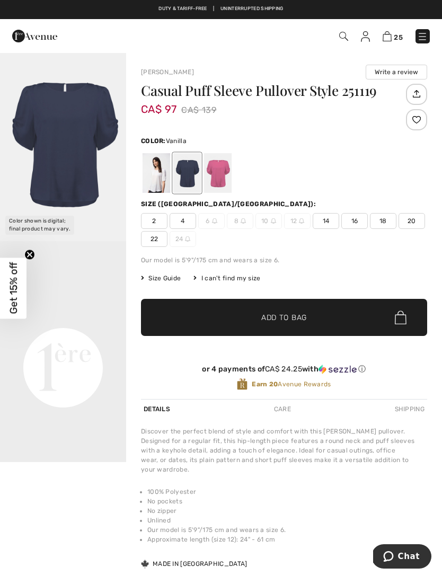
click at [161, 177] on div at bounding box center [157, 173] width 28 height 40
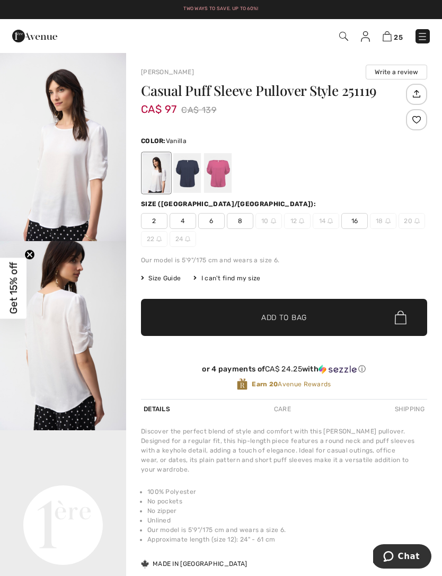
click at [225, 177] on div at bounding box center [218, 173] width 28 height 40
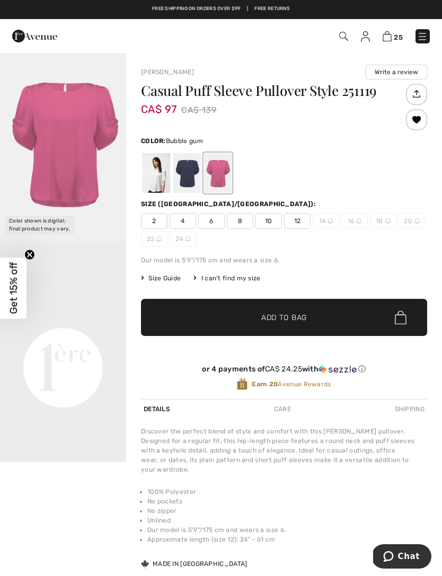
click at [424, 121] on div at bounding box center [416, 119] width 21 height 21
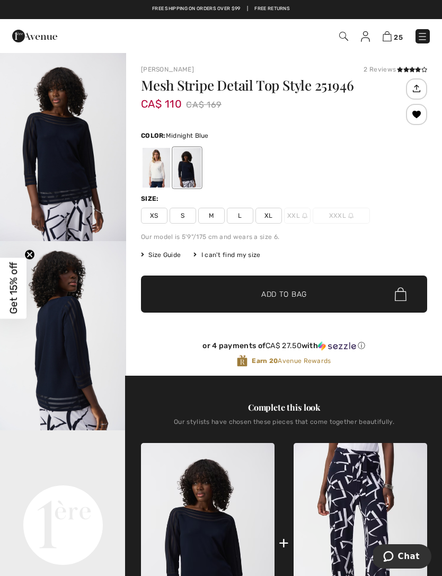
click at [92, 175] on img "1 / 7" at bounding box center [63, 146] width 126 height 189
click at [154, 169] on div at bounding box center [157, 168] width 28 height 40
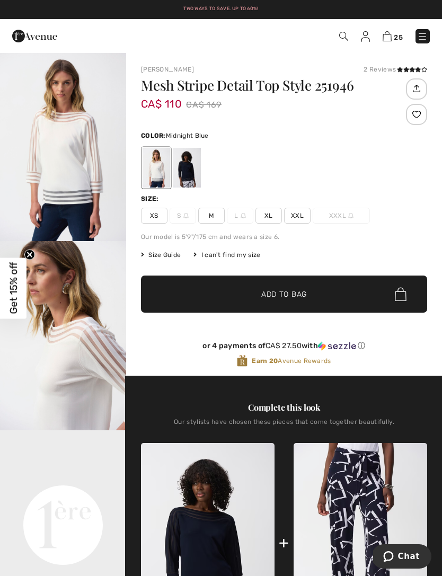
click at [197, 172] on div at bounding box center [187, 168] width 28 height 40
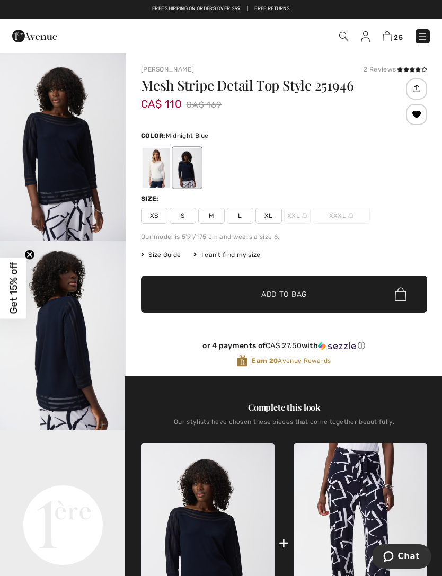
click at [155, 169] on div at bounding box center [157, 168] width 28 height 40
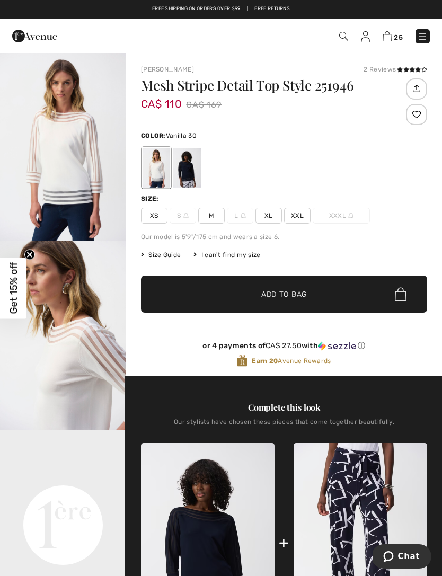
click at [198, 173] on div at bounding box center [187, 168] width 28 height 40
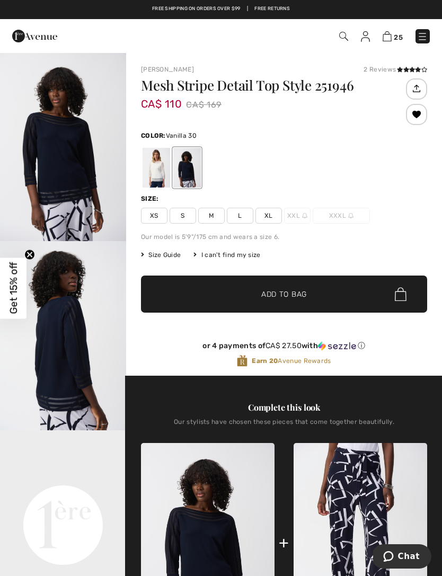
click at [161, 164] on div at bounding box center [157, 168] width 28 height 40
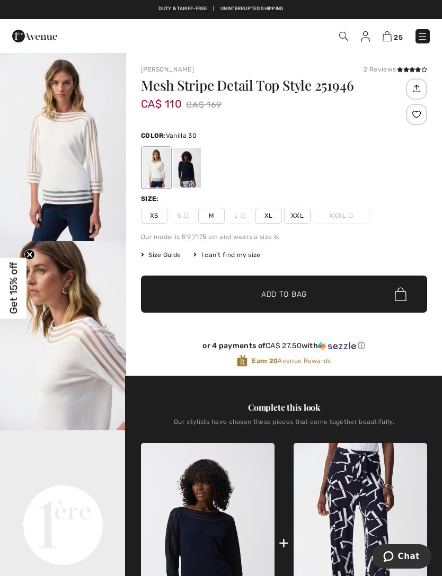
click at [191, 172] on div at bounding box center [187, 168] width 28 height 40
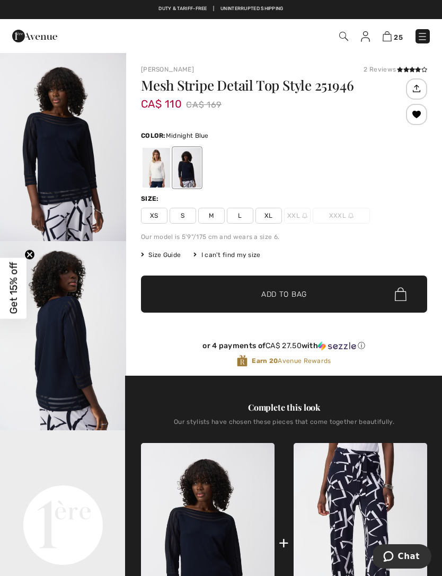
click at [420, 115] on div at bounding box center [416, 114] width 21 height 21
click at [421, 120] on div "Removed from Wishlist" at bounding box center [416, 114] width 21 height 21
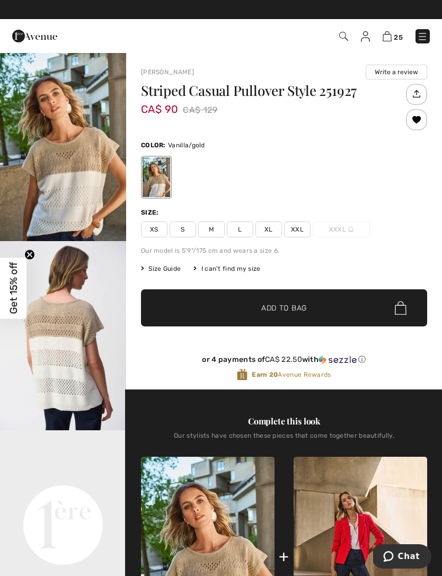
click at [80, 193] on img "1 / 6" at bounding box center [63, 146] width 126 height 189
click at [243, 227] on span "L" at bounding box center [240, 230] width 27 height 16
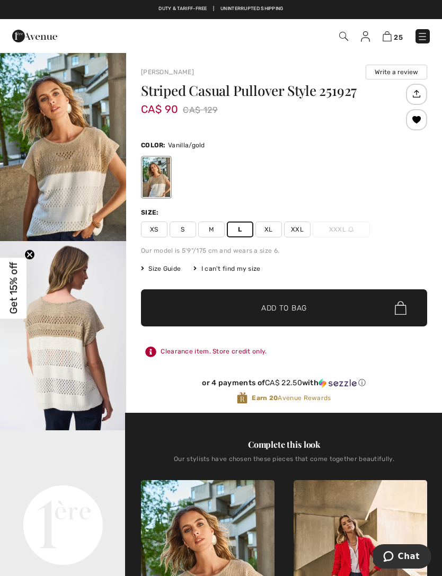
click at [289, 308] on span "Add to Bag" at bounding box center [284, 308] width 46 height 11
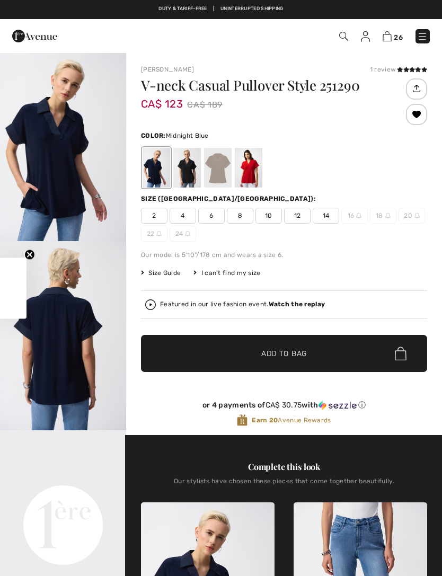
checkbox input "true"
click at [191, 170] on div at bounding box center [187, 168] width 28 height 40
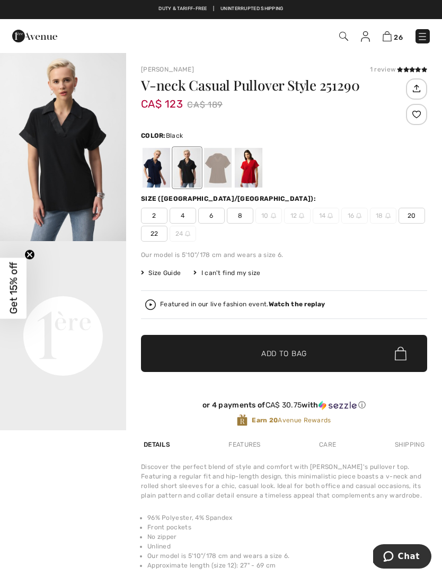
click at [226, 169] on div at bounding box center [218, 168] width 28 height 40
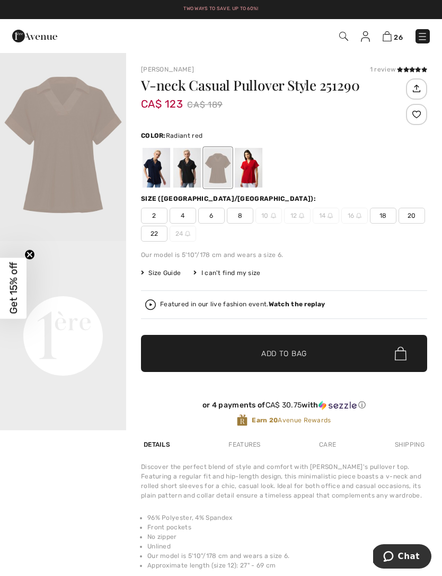
click at [258, 170] on div at bounding box center [249, 168] width 28 height 40
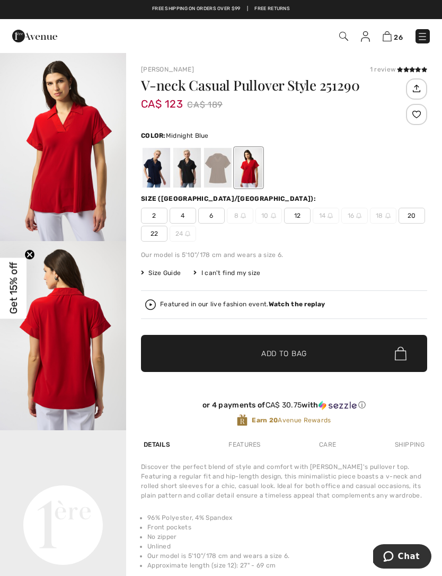
click at [160, 168] on div at bounding box center [157, 168] width 28 height 40
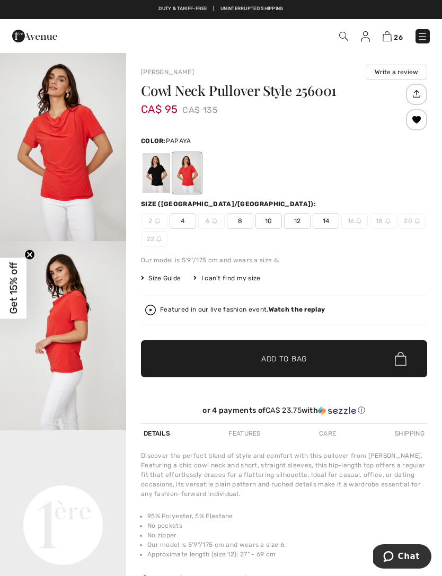
click at [163, 173] on div at bounding box center [157, 173] width 28 height 40
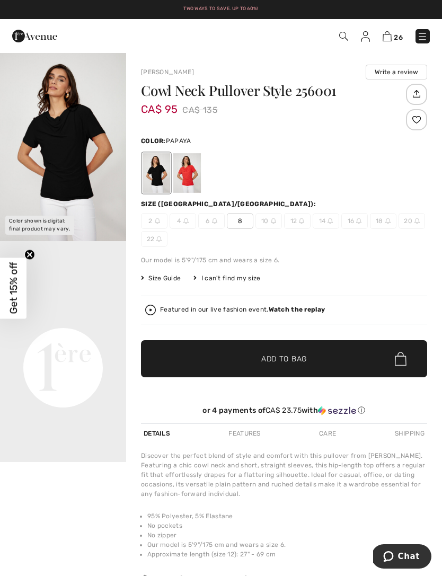
click at [194, 174] on div at bounding box center [187, 173] width 28 height 40
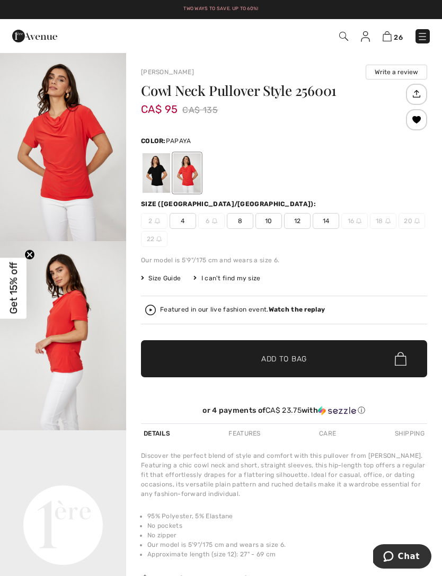
click at [78, 170] on img "1 / 4" at bounding box center [63, 146] width 126 height 189
click at [160, 175] on div at bounding box center [157, 173] width 28 height 40
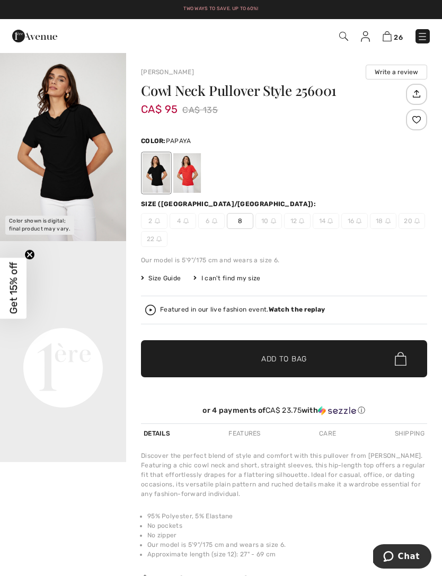
click at [200, 172] on div at bounding box center [187, 173] width 28 height 40
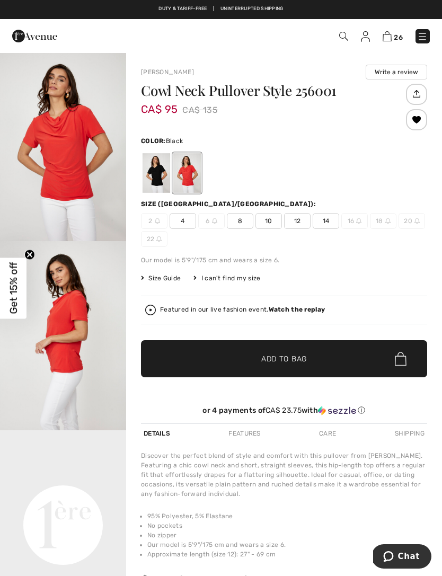
click at [157, 174] on div at bounding box center [157, 173] width 28 height 40
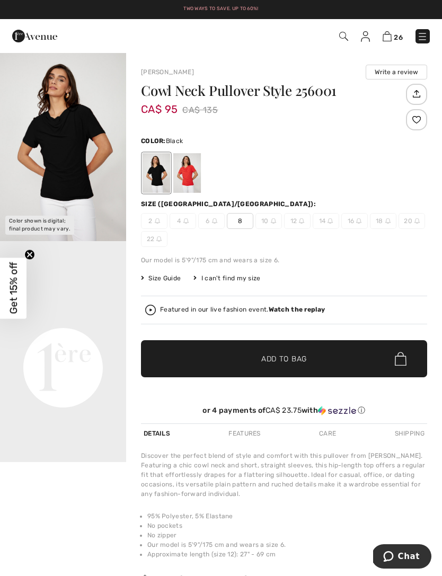
click at [192, 173] on div at bounding box center [187, 173] width 28 height 40
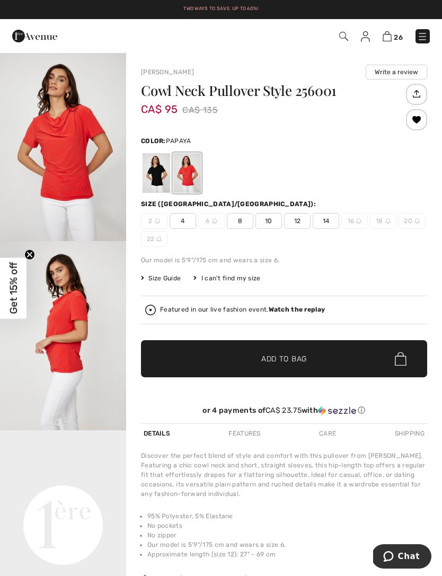
click at [273, 221] on span "10" at bounding box center [269, 221] width 27 height 16
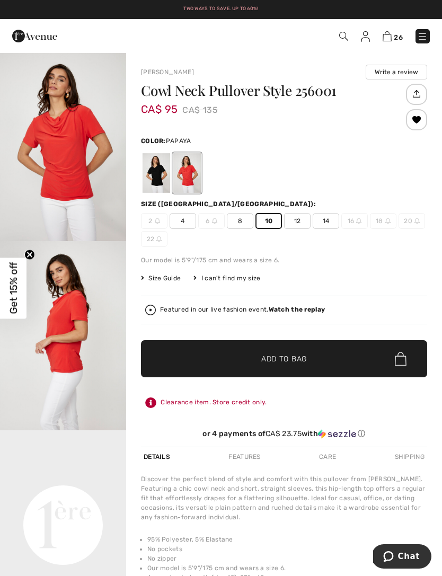
click at [288, 357] on span "Add to Bag" at bounding box center [284, 359] width 46 height 11
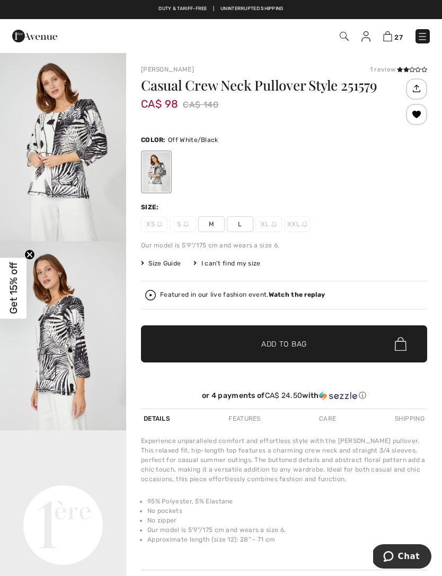
click at [89, 152] on img "1 / 4" at bounding box center [63, 146] width 126 height 189
click at [421, 119] on div at bounding box center [416, 114] width 21 height 21
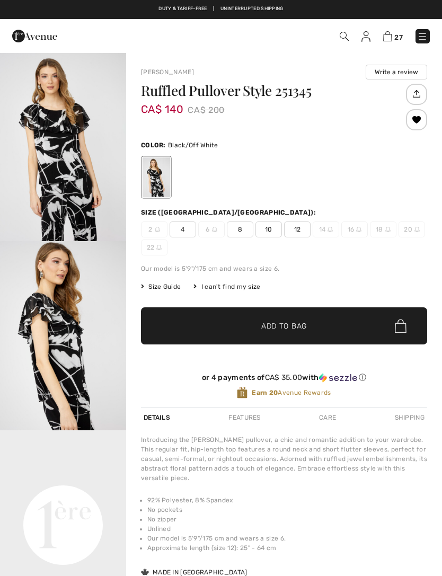
checkbox input "true"
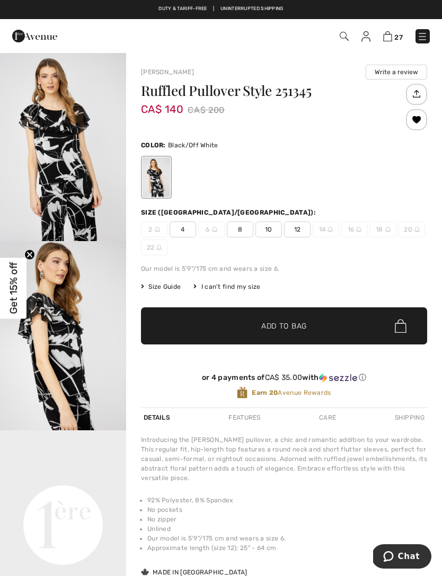
click at [65, 179] on img "1 / 5" at bounding box center [63, 146] width 126 height 189
click at [274, 229] on span "10" at bounding box center [269, 230] width 27 height 16
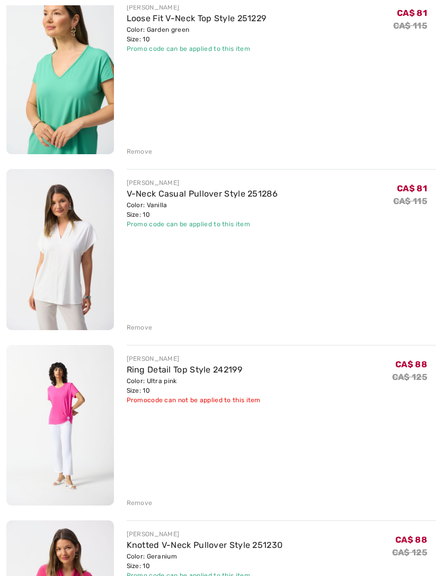
scroll to position [515, 0]
click at [142, 328] on div "Remove" at bounding box center [140, 328] width 26 height 10
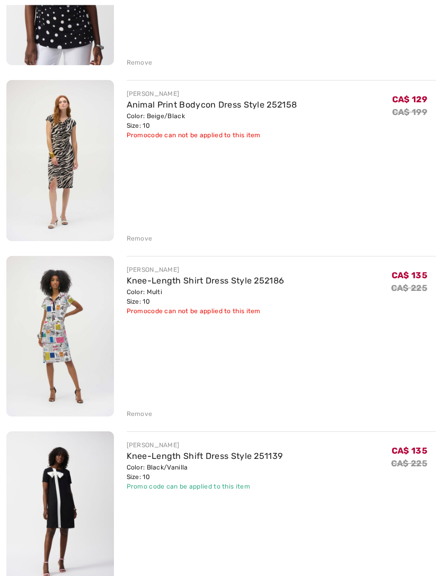
scroll to position [1132, 0]
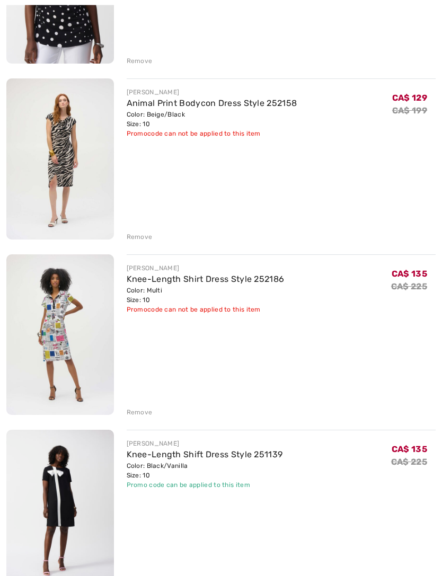
click at [139, 412] on div "Remove" at bounding box center [140, 413] width 26 height 10
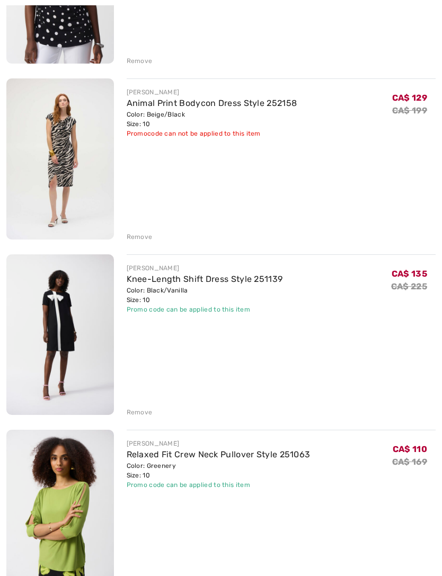
click at [145, 414] on div "Remove" at bounding box center [140, 413] width 26 height 10
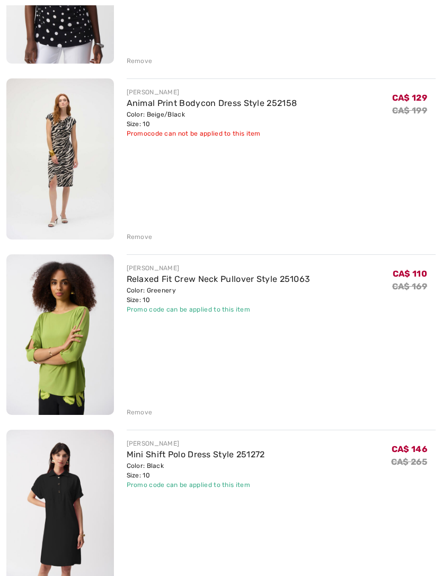
click at [145, 415] on div "Remove" at bounding box center [140, 413] width 26 height 10
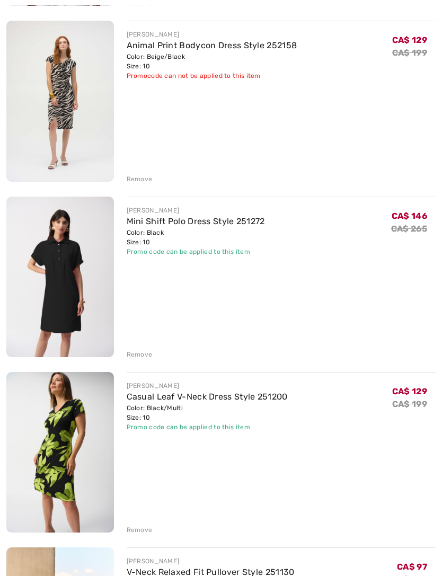
scroll to position [1226, 0]
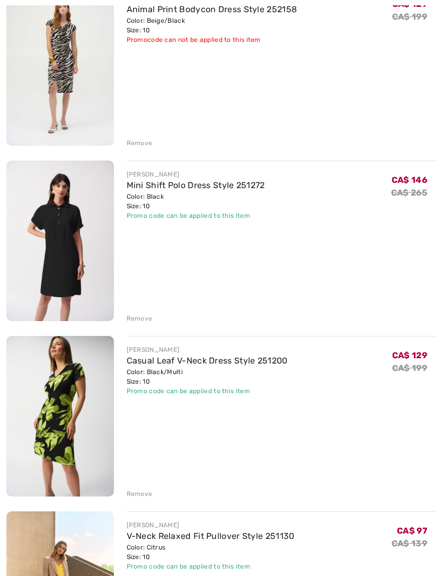
click at [144, 497] on div "Remove" at bounding box center [140, 494] width 26 height 10
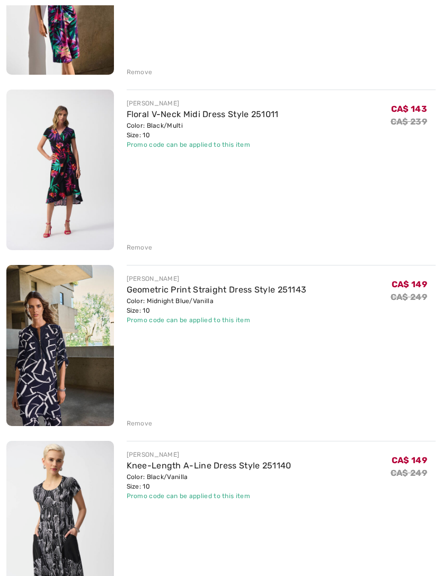
scroll to position [2353, 0]
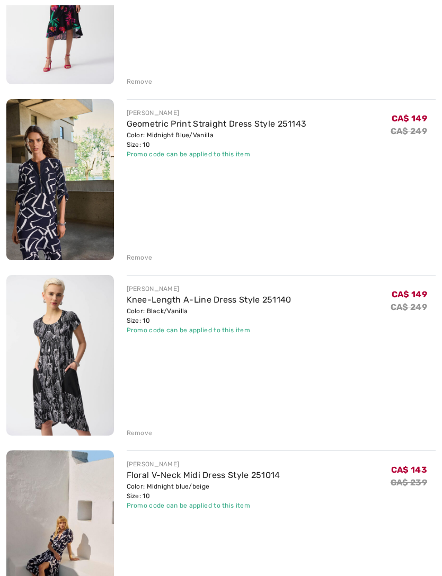
click at [143, 437] on div "Remove" at bounding box center [140, 434] width 26 height 10
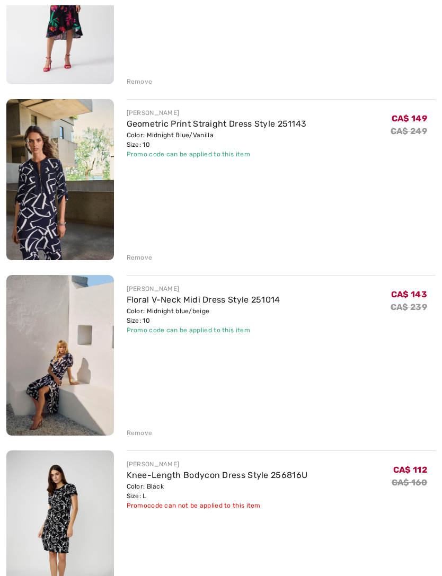
click at [143, 257] on div "Remove" at bounding box center [140, 258] width 26 height 10
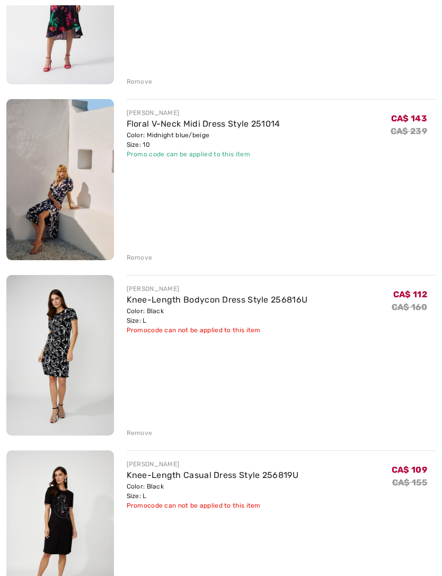
click at [145, 260] on div "Remove" at bounding box center [140, 258] width 26 height 10
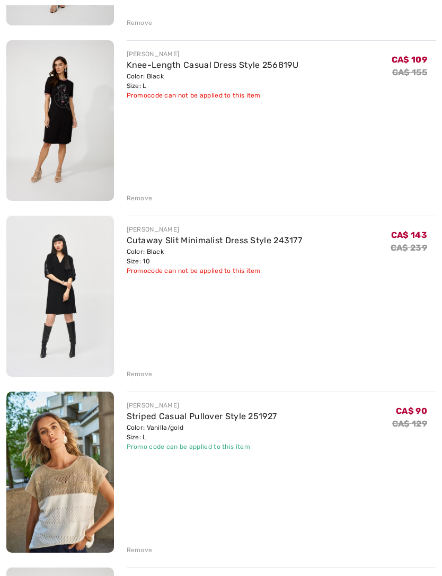
scroll to position [2754, 0]
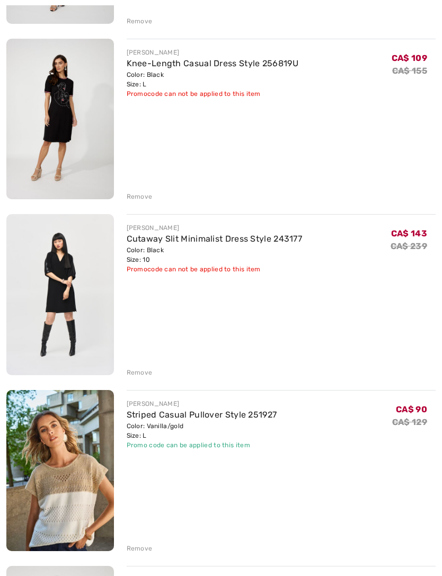
click at [150, 373] on div "Remove" at bounding box center [140, 373] width 26 height 10
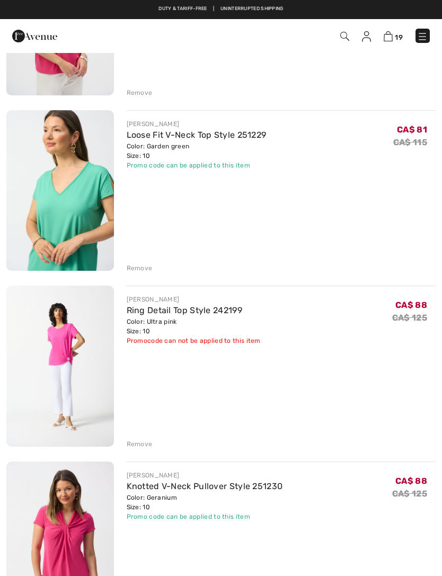
scroll to position [0, 0]
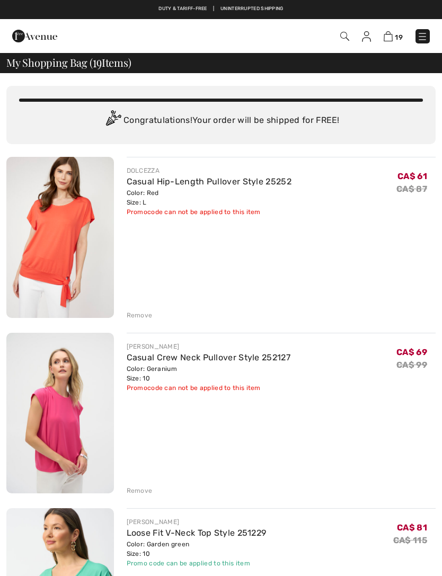
click at [426, 37] on img at bounding box center [422, 36] width 11 height 11
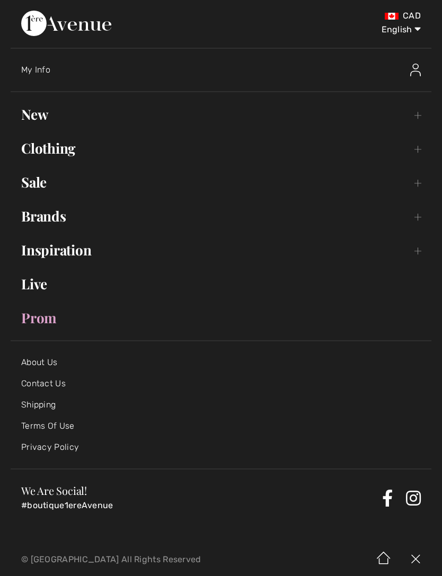
click at [418, 71] on img at bounding box center [415, 70] width 11 height 13
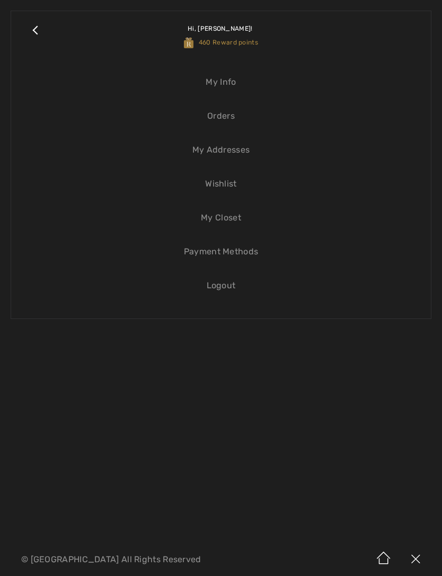
click at [239, 43] on span "460 Reward points" at bounding box center [221, 42] width 74 height 7
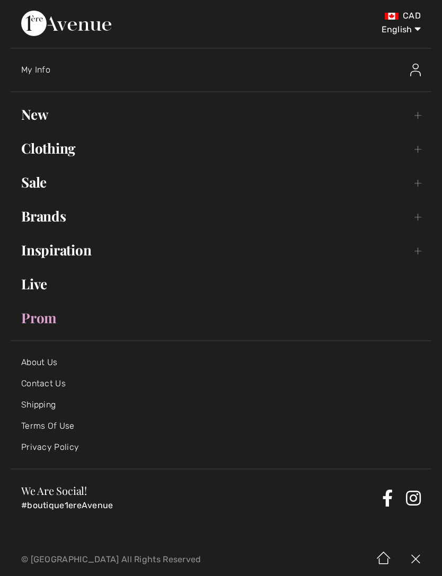
click at [52, 74] on div "My Info" at bounding box center [175, 70] width 308 height 11
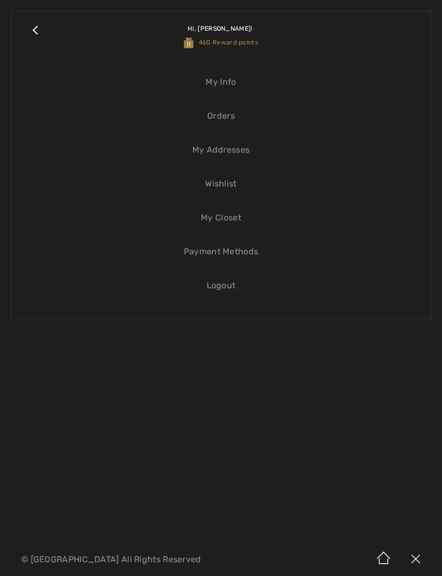
click at [230, 84] on link "My Info" at bounding box center [221, 82] width 399 height 23
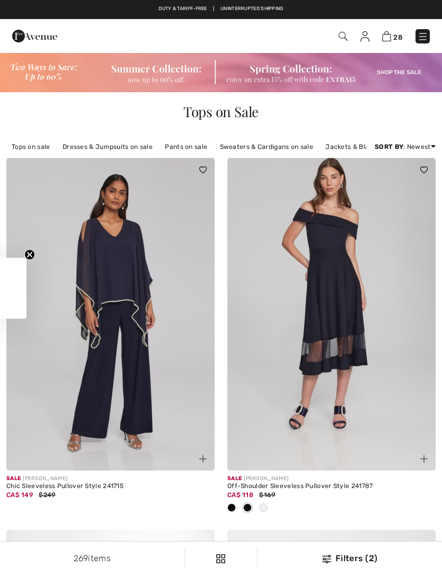
checkbox input "true"
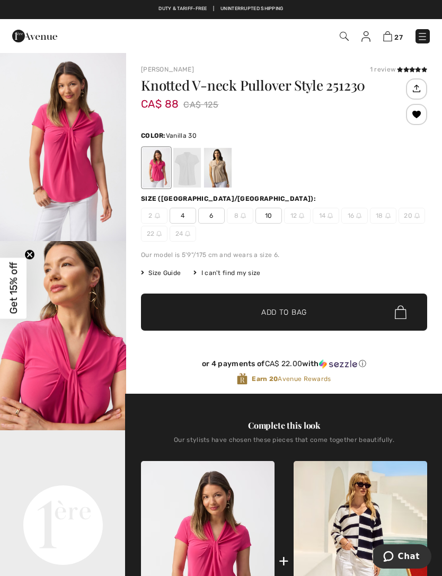
click at [196, 177] on div at bounding box center [187, 168] width 28 height 40
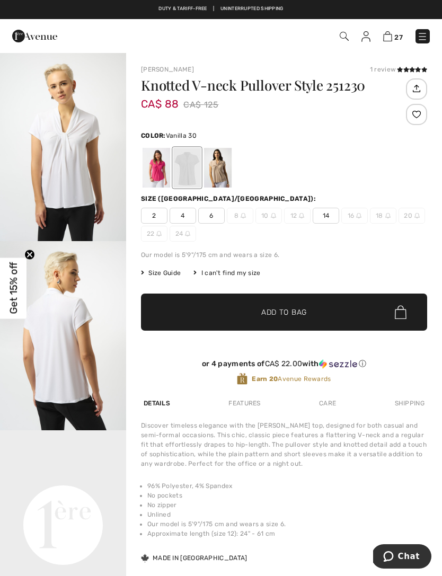
click at [226, 179] on div at bounding box center [218, 168] width 28 height 40
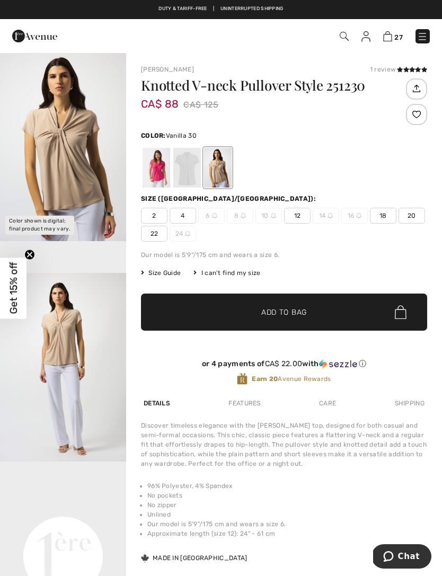
click at [190, 178] on div at bounding box center [187, 168] width 28 height 40
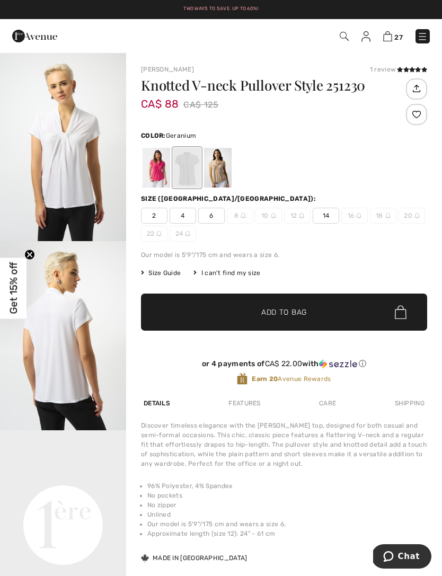
click at [156, 178] on div at bounding box center [157, 168] width 28 height 40
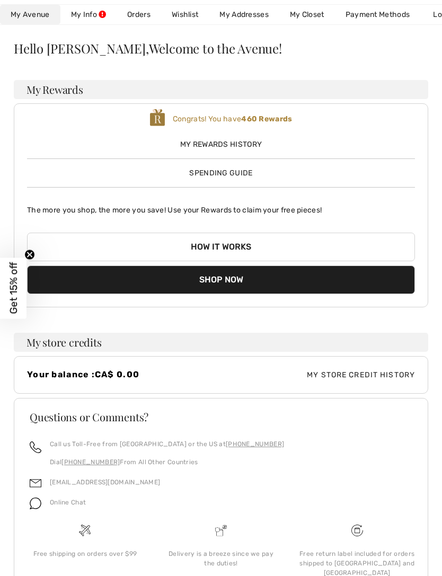
scroll to position [62, 0]
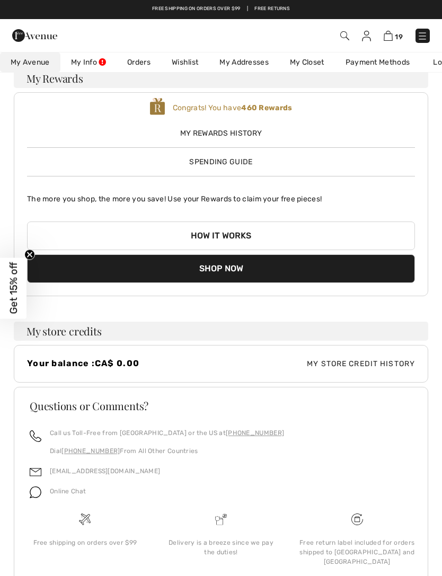
click at [373, 362] on span "My Store Credit History" at bounding box center [318, 363] width 194 height 11
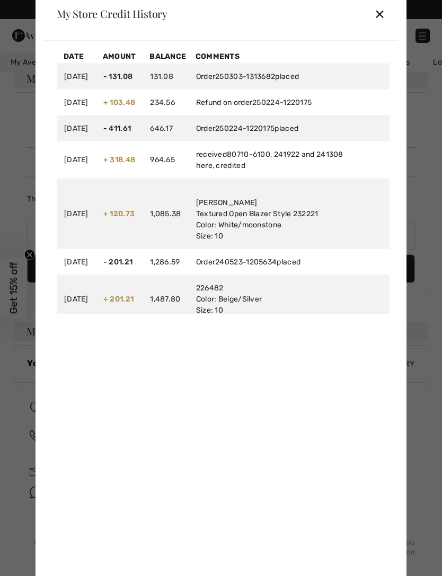
click at [384, 25] on div "✕" at bounding box center [379, 14] width 11 height 22
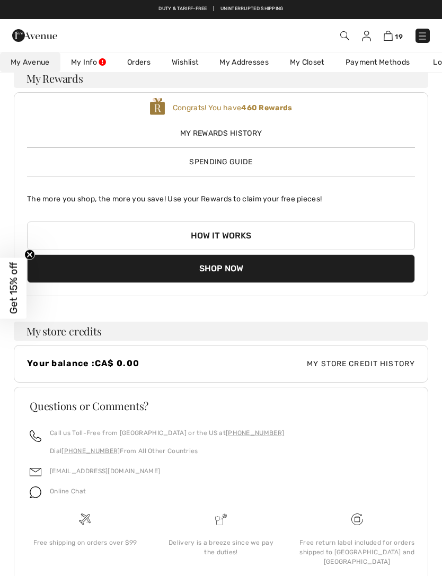
click at [393, 34] on img at bounding box center [388, 36] width 9 height 10
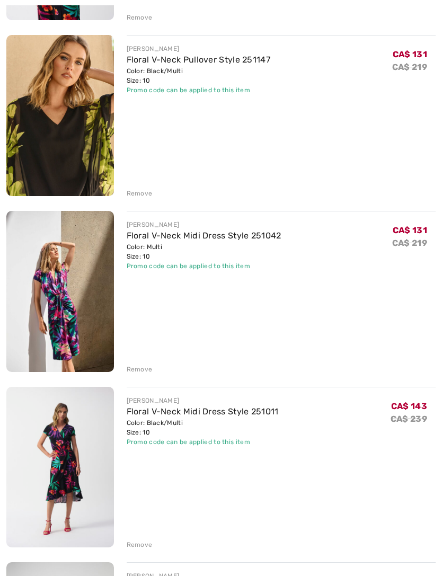
scroll to position [2054, 0]
click at [145, 368] on div "Remove" at bounding box center [140, 370] width 26 height 10
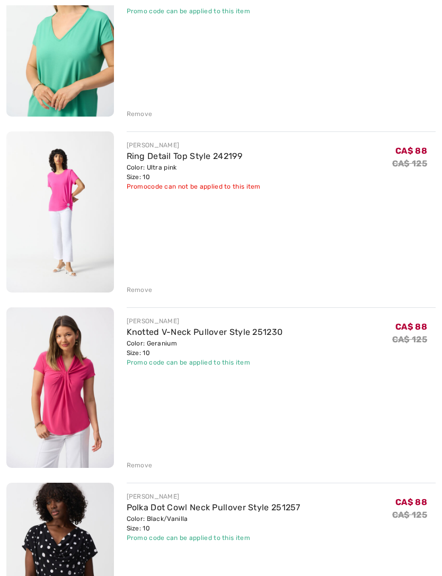
scroll to position [562, 0]
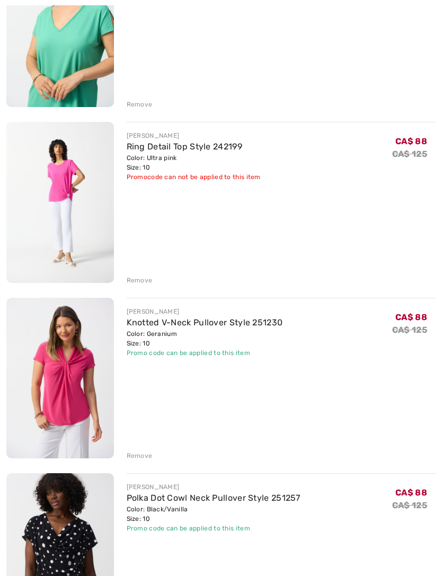
click at [143, 283] on div "Remove" at bounding box center [140, 281] width 26 height 10
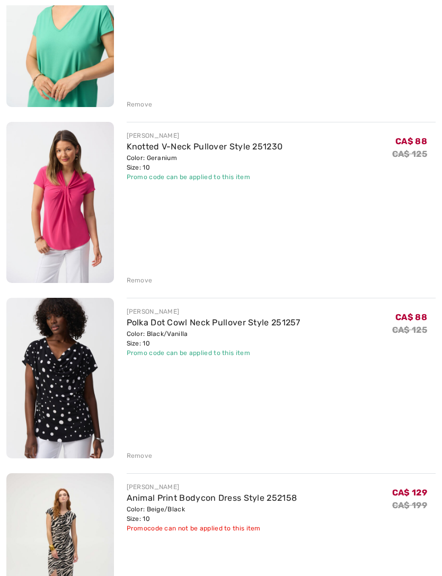
click at [145, 281] on div "Remove" at bounding box center [140, 281] width 26 height 10
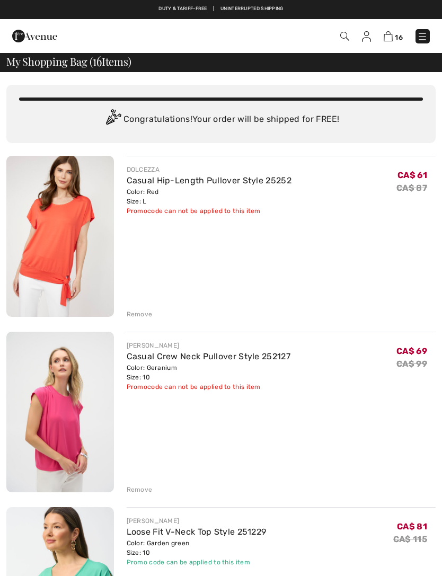
scroll to position [0, 0]
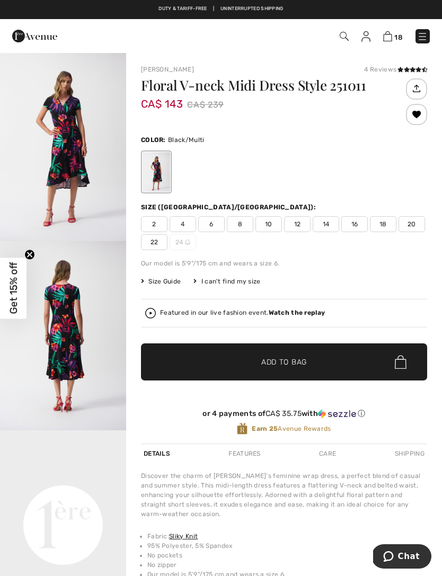
click at [88, 165] on img "1 / 7" at bounding box center [63, 146] width 126 height 189
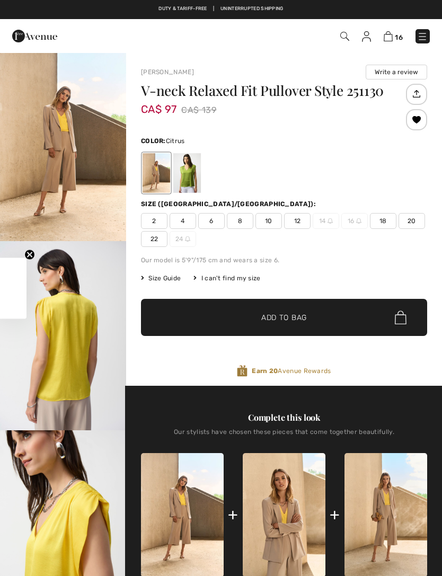
checkbox input "true"
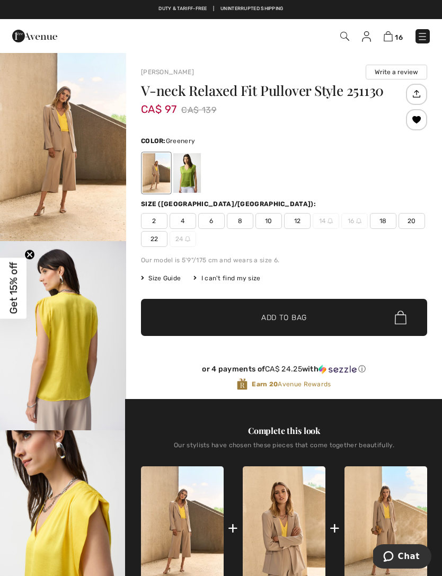
click at [197, 176] on div at bounding box center [187, 173] width 28 height 40
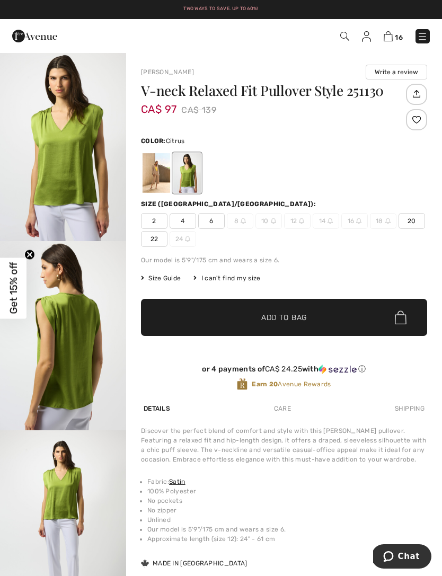
click at [159, 186] on div at bounding box center [157, 173] width 28 height 40
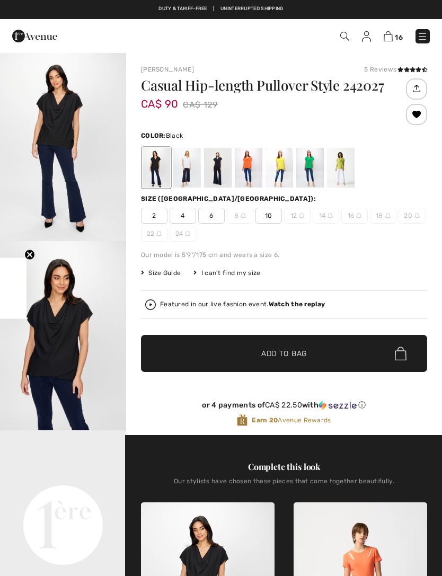
click at [80, 169] on img "1 / 4" at bounding box center [63, 146] width 126 height 189
